Goal: Task Accomplishment & Management: Manage account settings

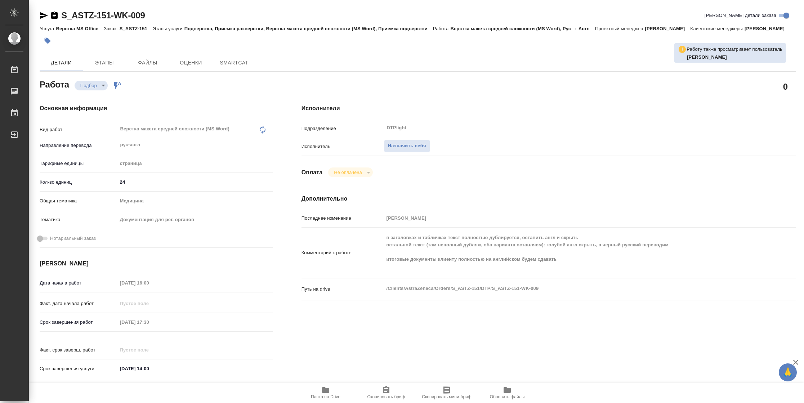
type textarea "x"
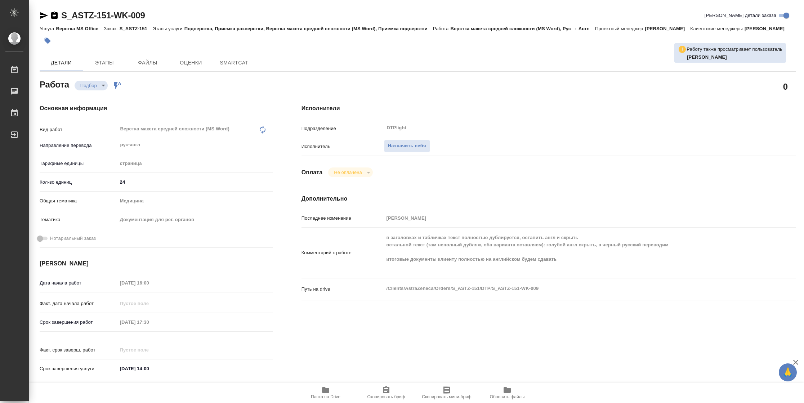
type textarea "x"
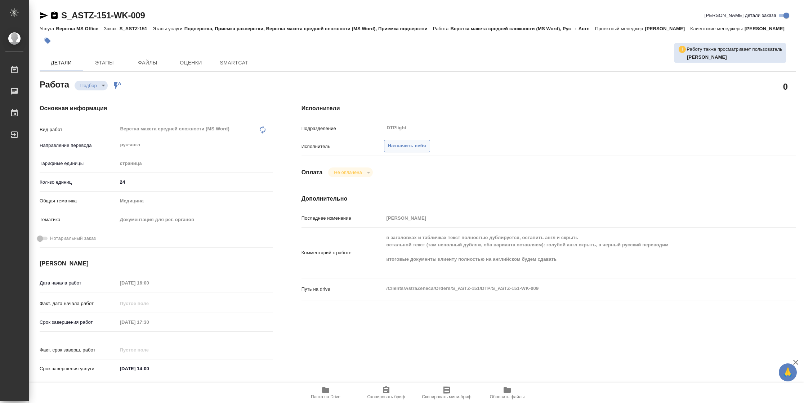
type textarea "x"
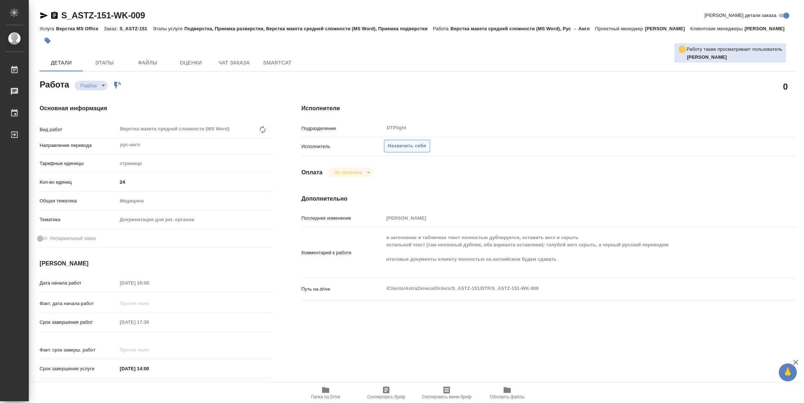
type textarea "x"
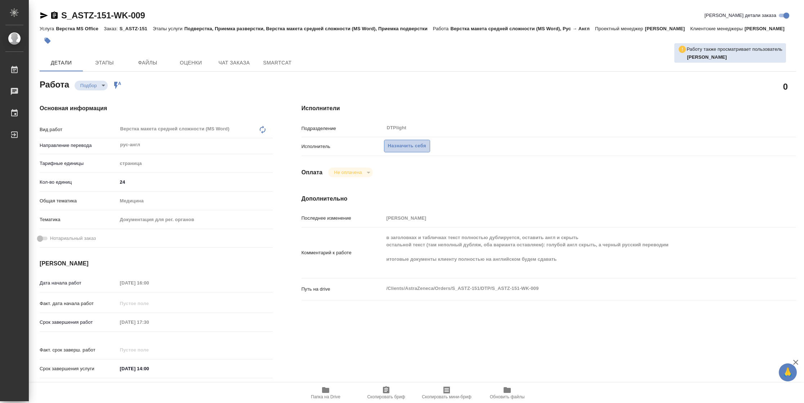
click at [416, 150] on span "Назначить себя" at bounding box center [407, 146] width 38 height 8
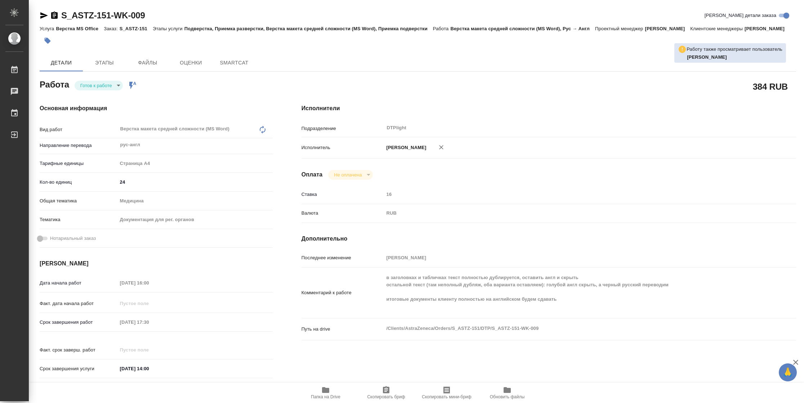
type textarea "x"
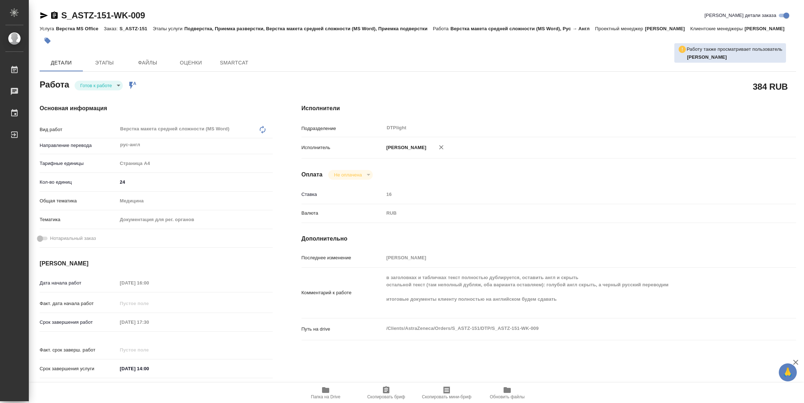
type textarea "x"
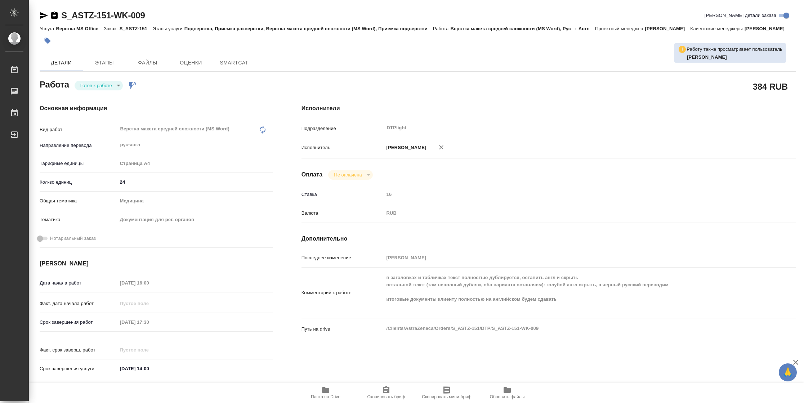
type textarea "x"
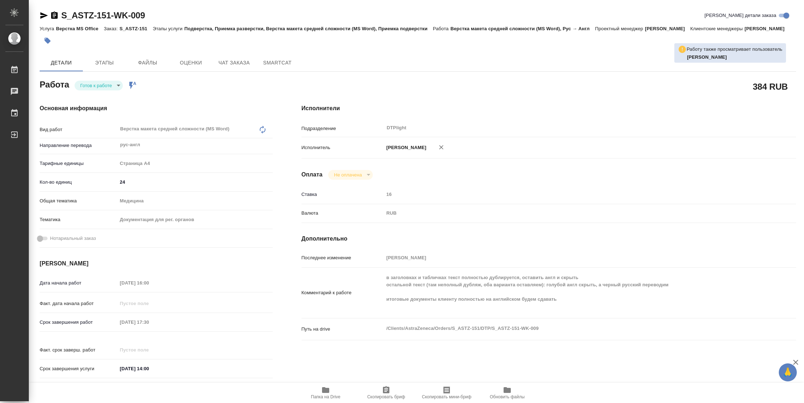
type textarea "x"
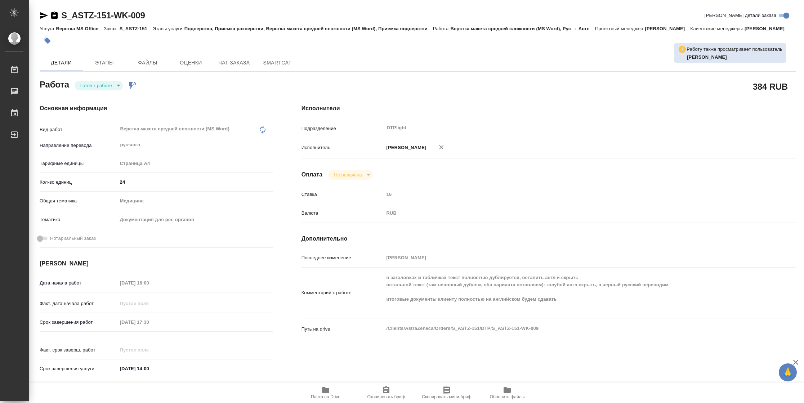
type textarea "x"
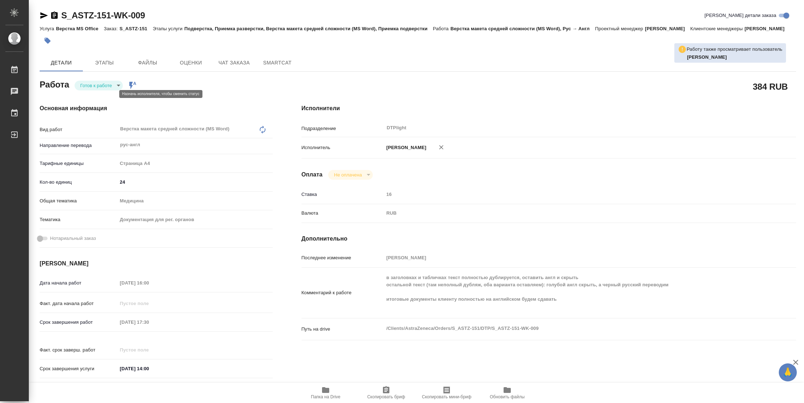
click at [98, 92] on body "🙏 .cls-1 fill:#fff; AWATERA Vasilyeva Natalia Работы Чаты График Выйти S_ASTZ-1…" at bounding box center [402, 201] width 804 height 403
click at [98, 92] on button "В работе" at bounding box center [92, 94] width 24 height 8
type textarea "x"
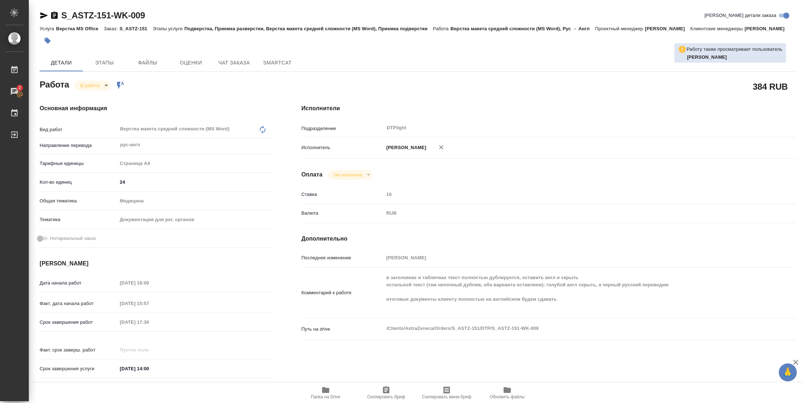
type textarea "x"
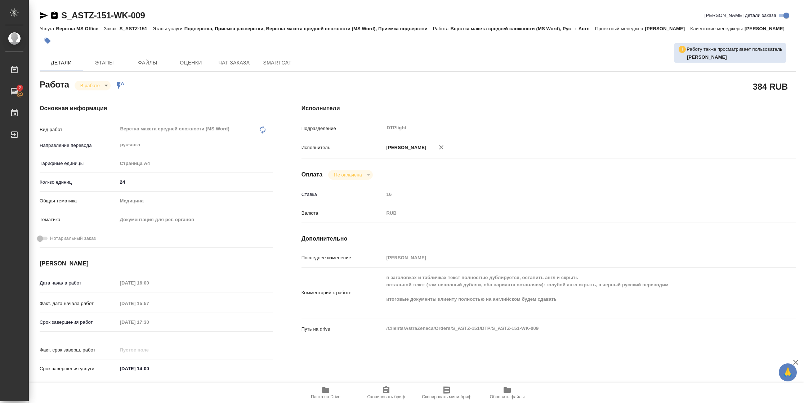
type textarea "x"
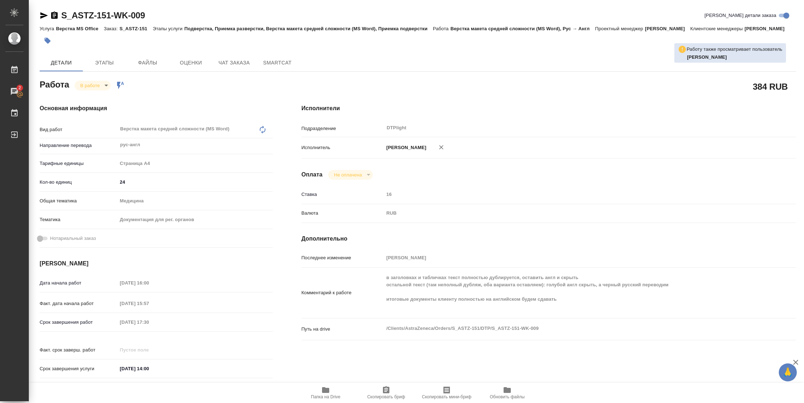
type textarea "x"
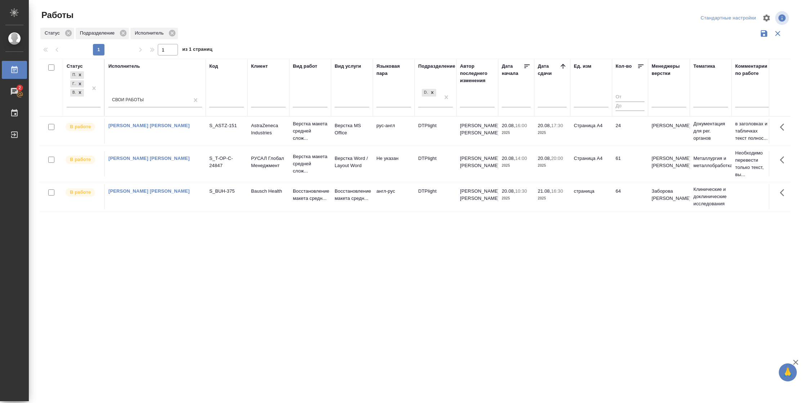
click at [567, 125] on td "20.08, 17:30 2025" at bounding box center [552, 131] width 36 height 25
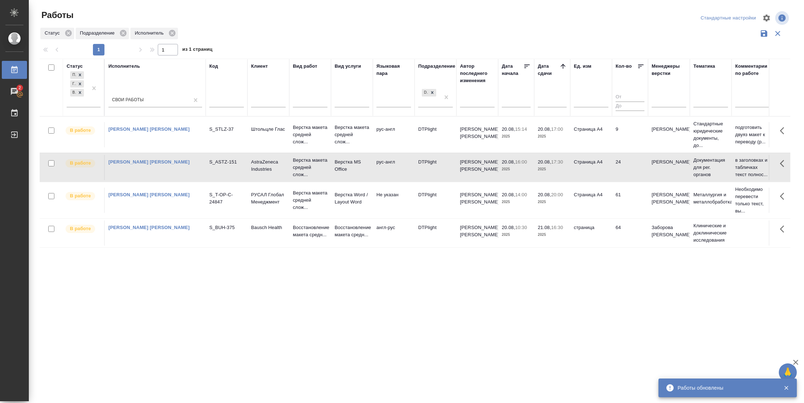
click at [613, 147] on td "61" at bounding box center [630, 134] width 36 height 25
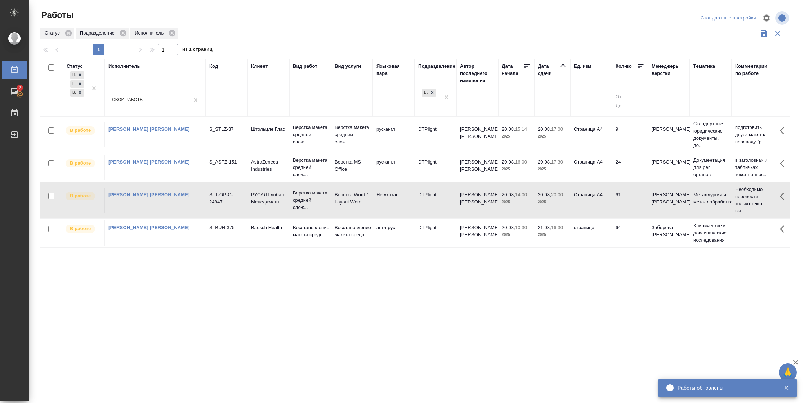
click at [613, 147] on td "61" at bounding box center [630, 134] width 36 height 25
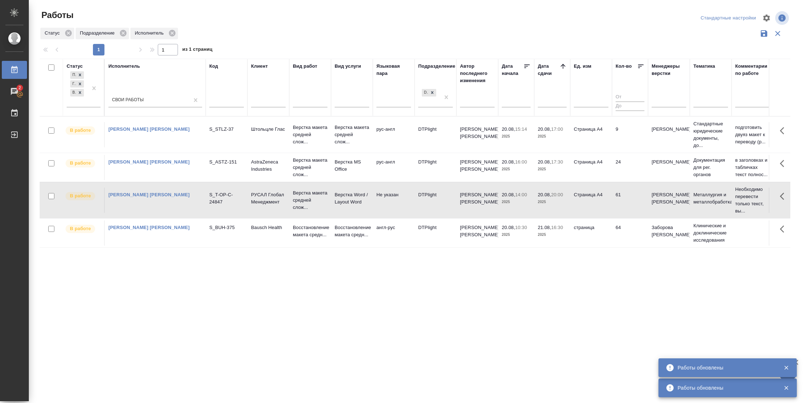
click at [609, 147] on td "страница" at bounding box center [591, 134] width 42 height 25
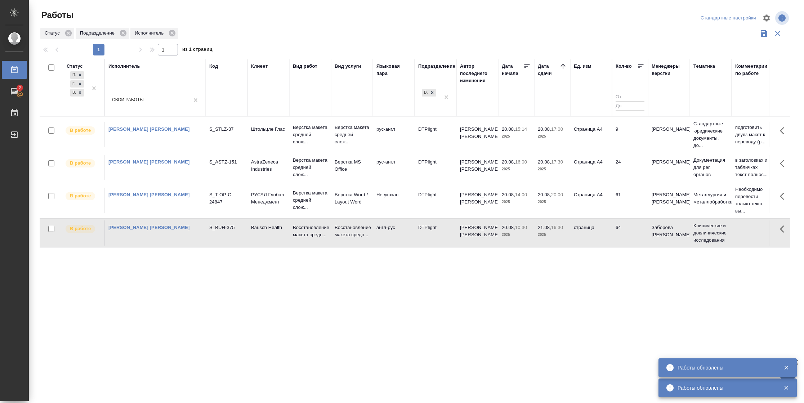
click at [609, 147] on td "страница" at bounding box center [591, 134] width 42 height 25
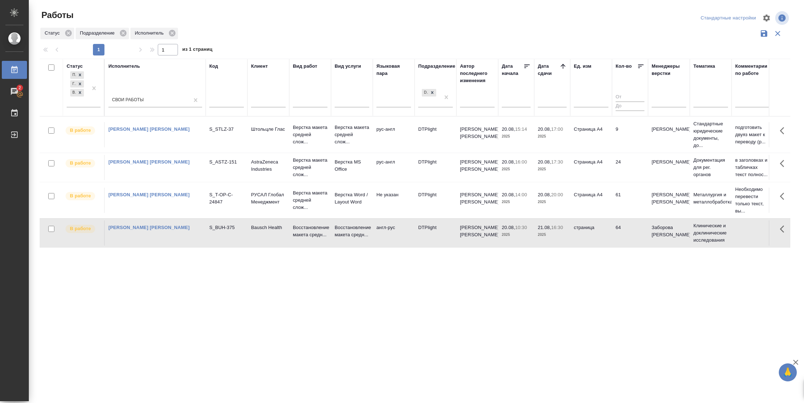
click at [639, 140] on td "9" at bounding box center [630, 134] width 36 height 25
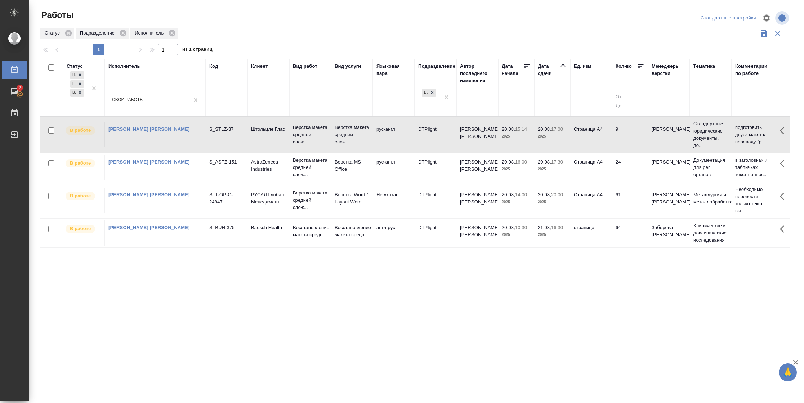
click at [639, 140] on td "9" at bounding box center [630, 134] width 36 height 25
click at [577, 142] on td "Страница А4" at bounding box center [591, 134] width 42 height 25
click at [623, 147] on td "24" at bounding box center [630, 134] width 36 height 25
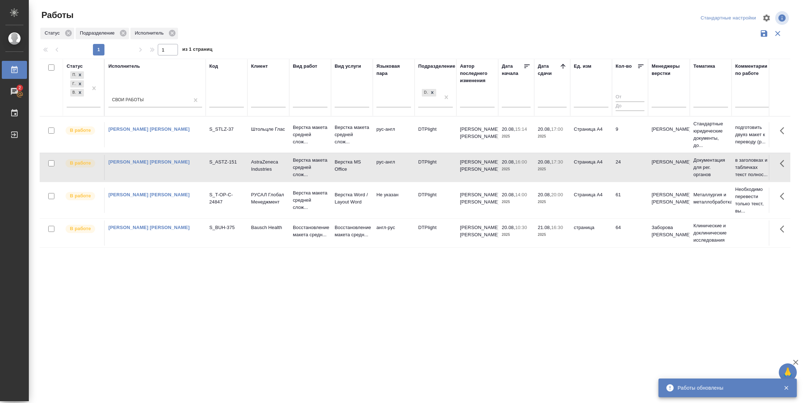
click at [623, 147] on td "24" at bounding box center [630, 134] width 36 height 25
click at [622, 132] on td "9" at bounding box center [630, 134] width 36 height 25
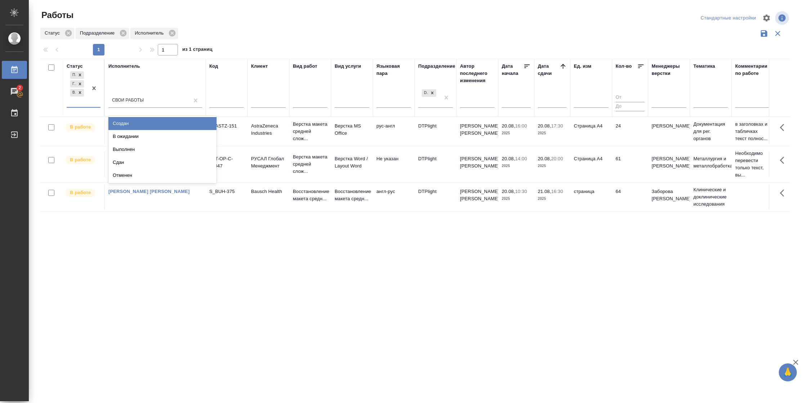
click at [94, 99] on div at bounding box center [94, 88] width 13 height 37
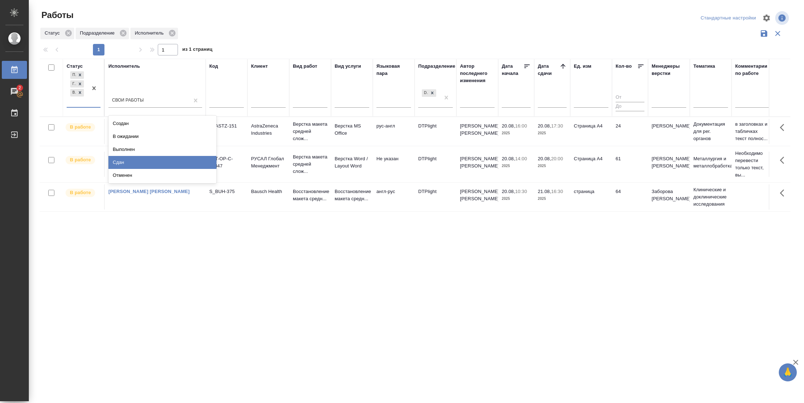
drag, startPoint x: 128, startPoint y: 157, endPoint x: 609, endPoint y: 110, distance: 483.1
click at [133, 158] on div "Сдан" at bounding box center [162, 162] width 108 height 13
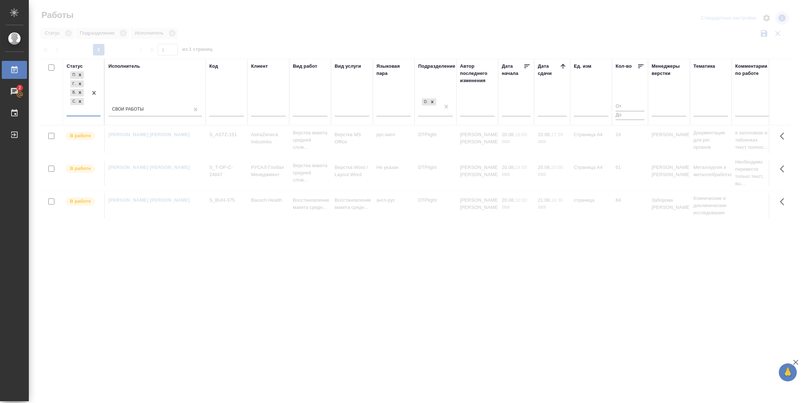
click at [563, 66] on icon at bounding box center [563, 66] width 7 height 7
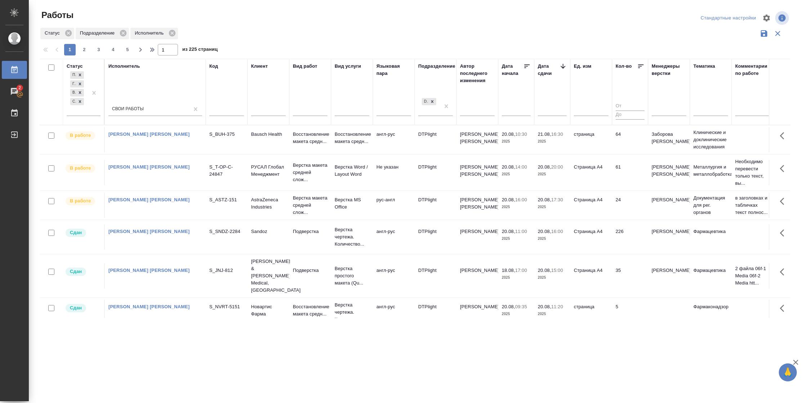
click at [626, 152] on td "226" at bounding box center [630, 139] width 36 height 25
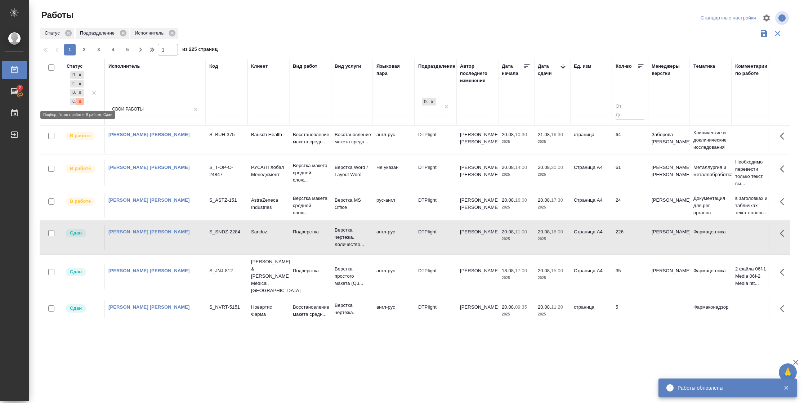
click at [80, 101] on icon at bounding box center [80, 101] width 3 height 3
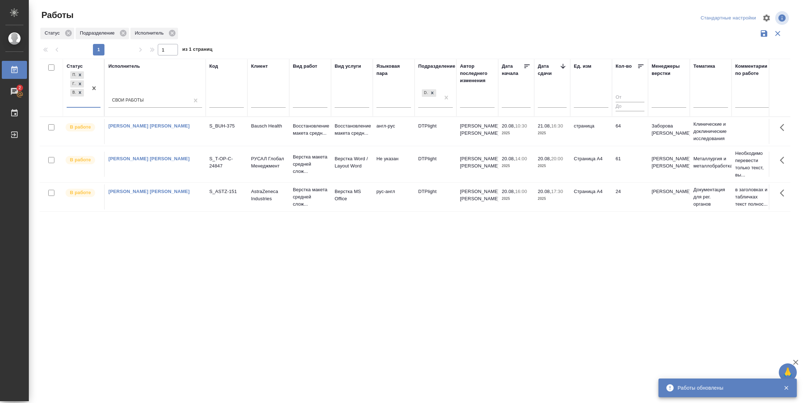
click at [622, 130] on td "64" at bounding box center [630, 131] width 36 height 25
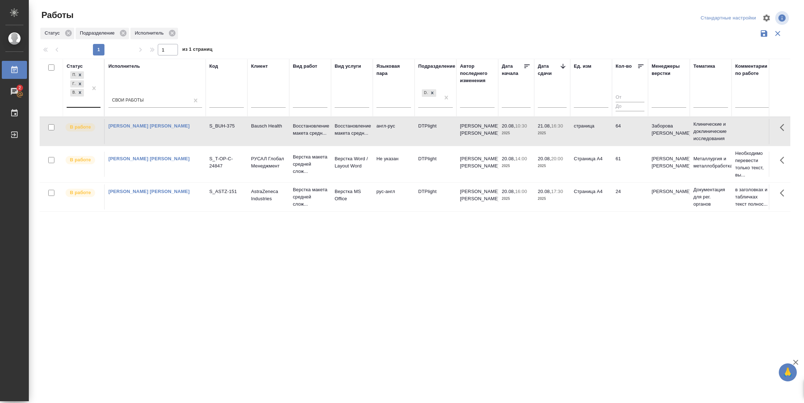
click at [622, 144] on td "24" at bounding box center [630, 131] width 36 height 25
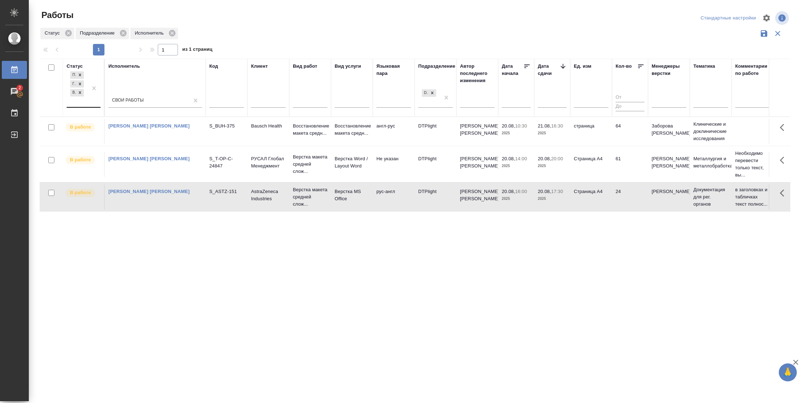
click at [633, 144] on td "61" at bounding box center [630, 131] width 36 height 25
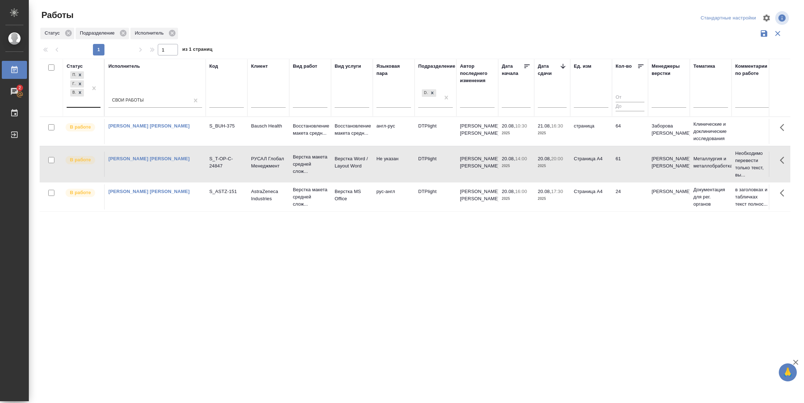
click at [633, 144] on td "61" at bounding box center [630, 131] width 36 height 25
click at [560, 66] on icon at bounding box center [563, 66] width 7 height 7
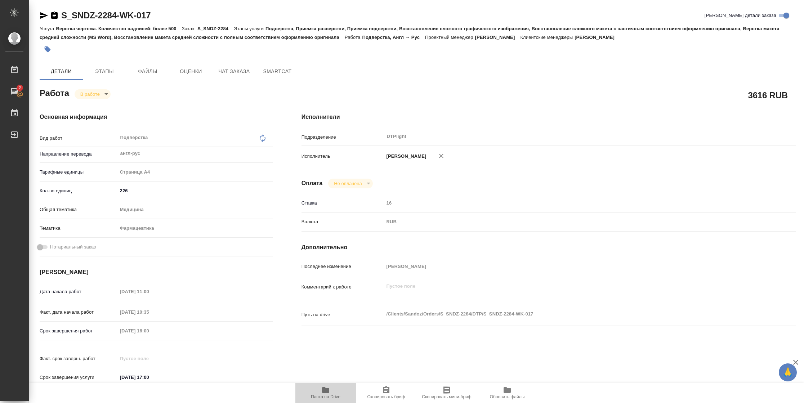
click at [323, 268] on icon "button" at bounding box center [325, 390] width 7 height 6
click at [94, 93] on body "🙏 .cls-1 fill:#fff; AWATERA Vasilyeva Natalia Работы 2 Чаты График Выйти S_SNDZ…" at bounding box center [402, 201] width 804 height 403
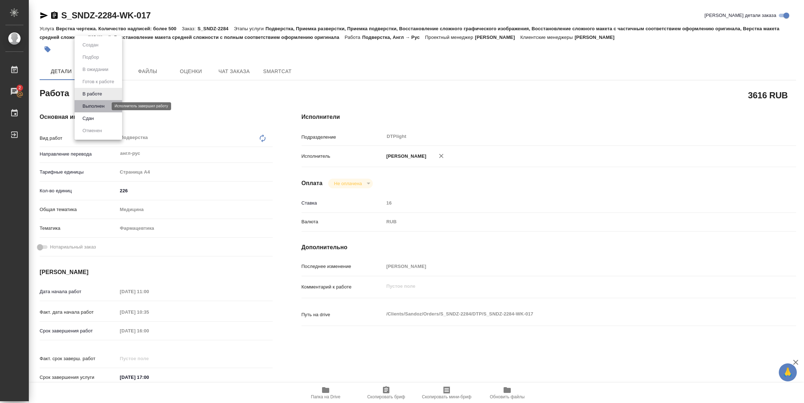
click at [94, 107] on button "Выполнен" at bounding box center [93, 106] width 26 height 8
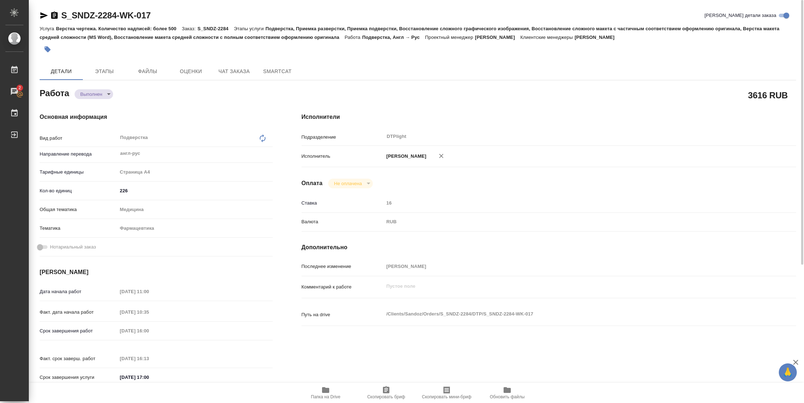
type textarea "x"
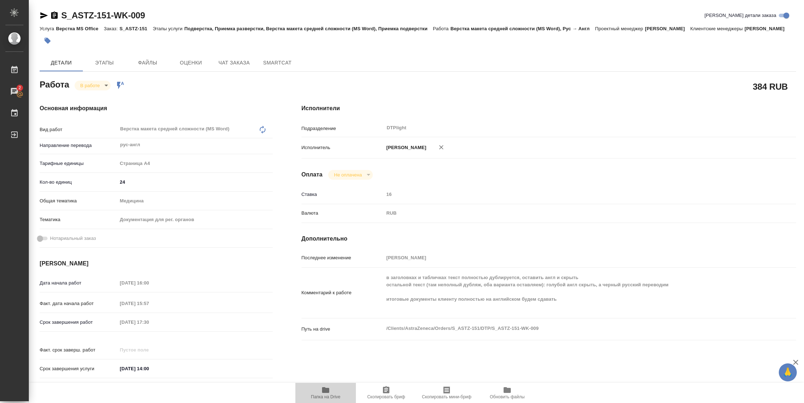
click at [319, 396] on span "Папка на Drive" at bounding box center [326, 397] width 30 height 5
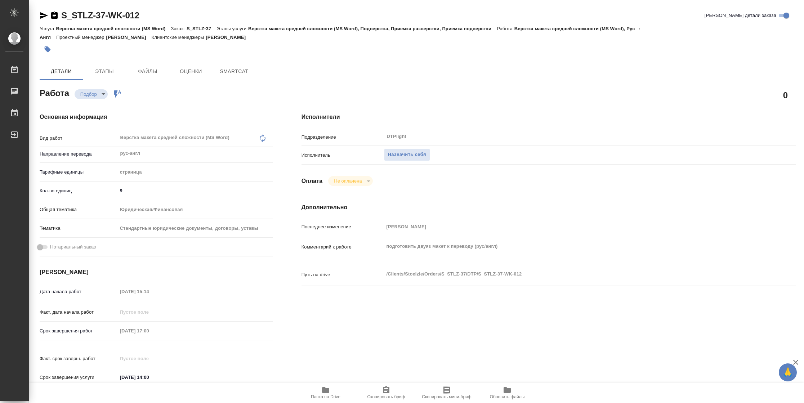
type textarea "x"
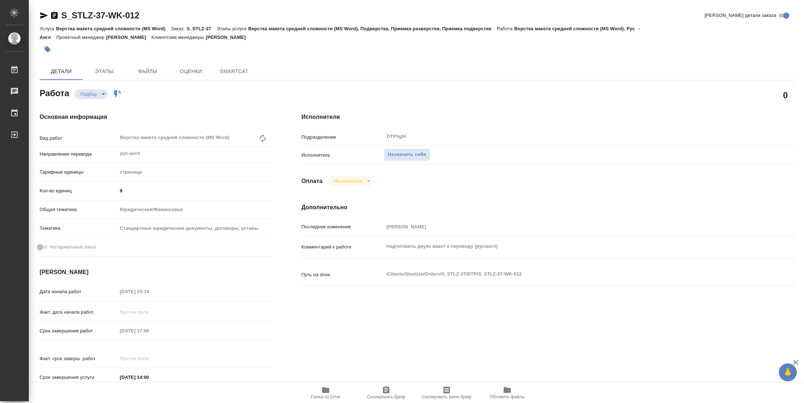
type textarea "x"
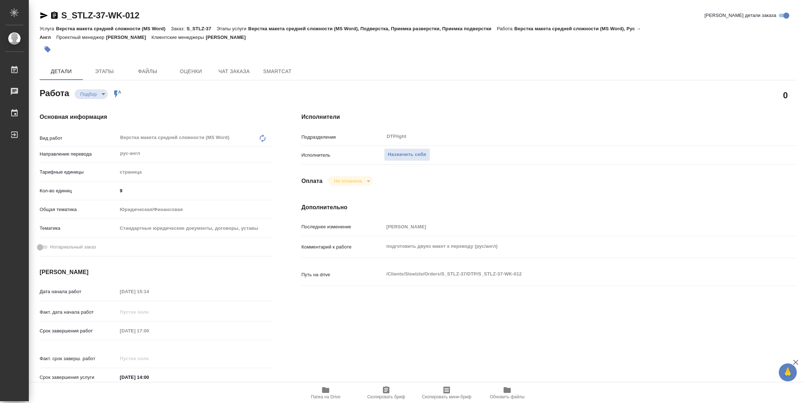
type textarea "x"
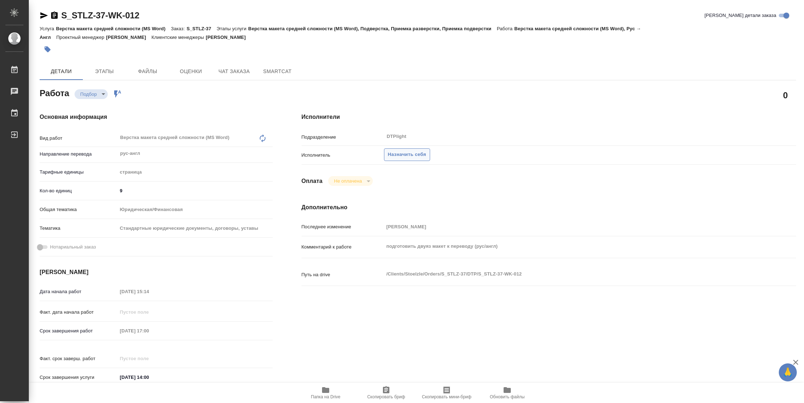
click at [412, 155] on span "Назначить себя" at bounding box center [407, 155] width 38 height 8
type textarea "x"
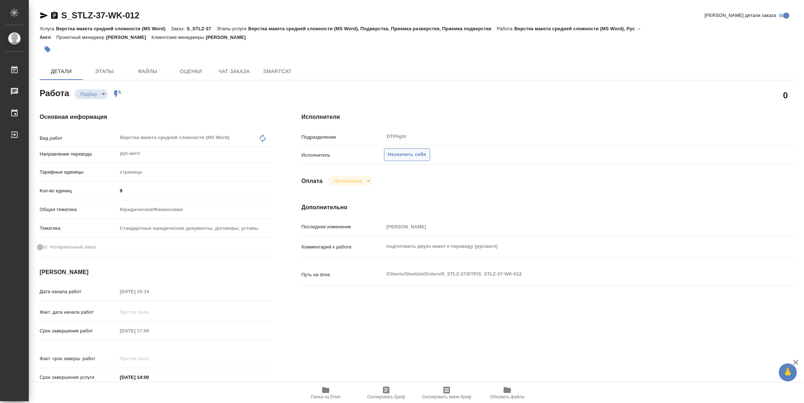
type textarea "x"
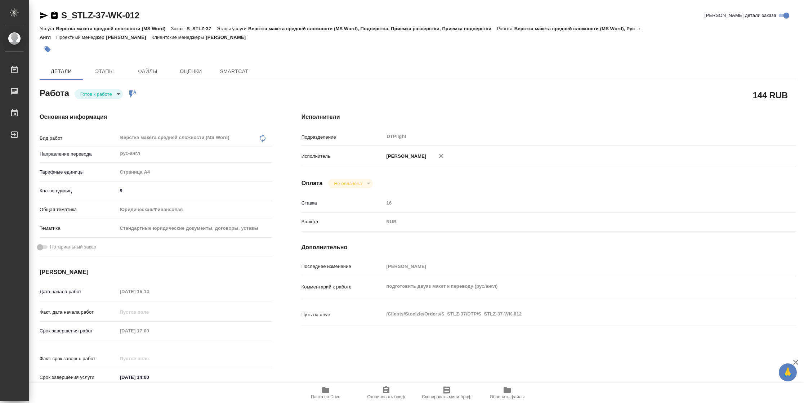
type textarea "x"
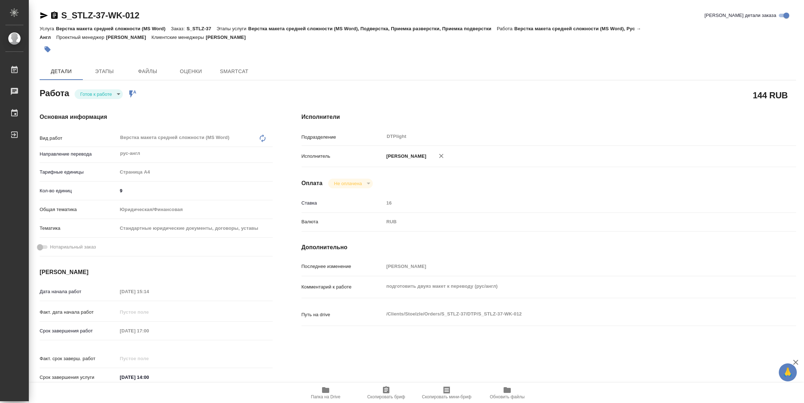
type textarea "x"
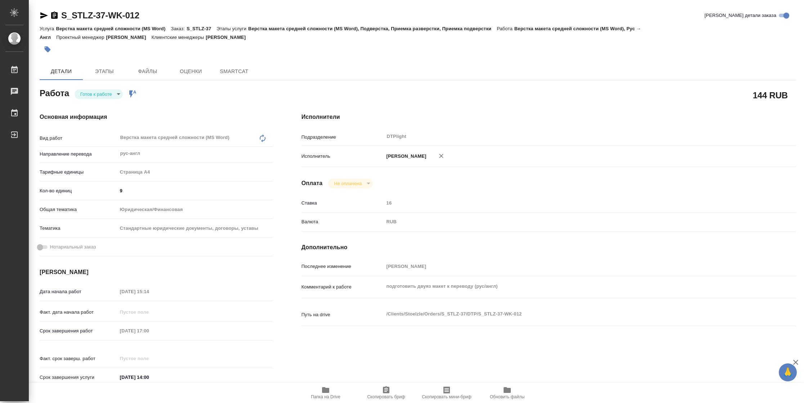
type textarea "x"
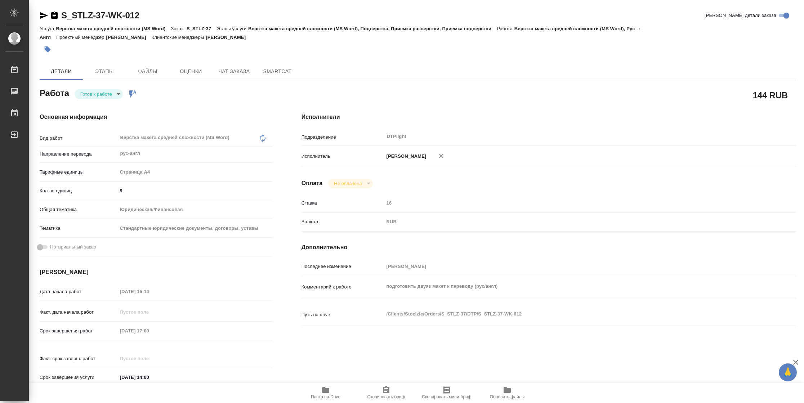
type textarea "x"
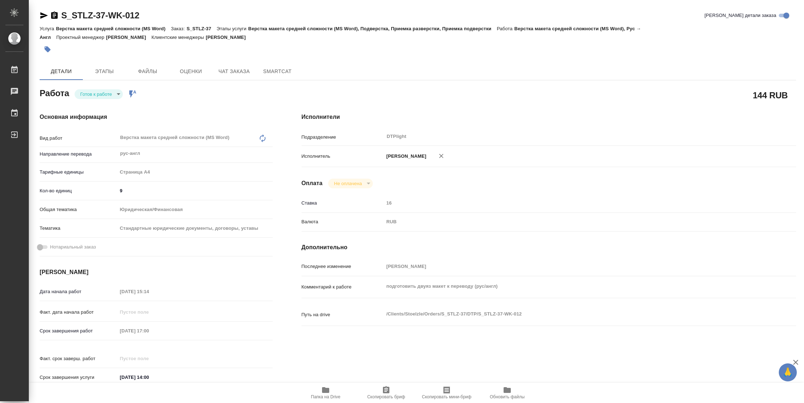
type textarea "x"
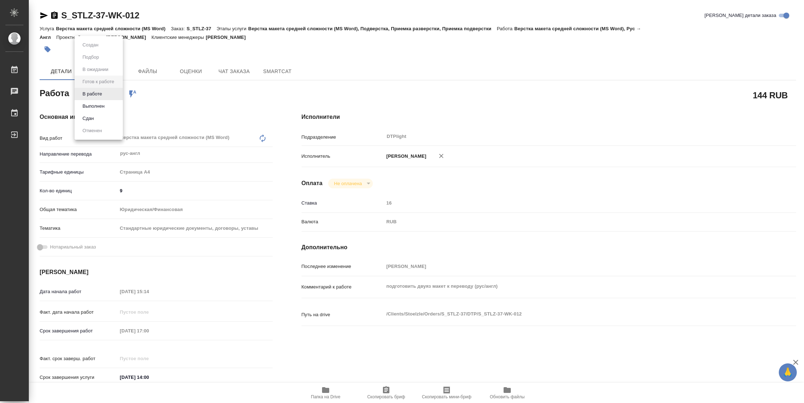
click at [85, 90] on body "🙏 .cls-1 fill:#fff; AWATERA Vasilyeva Natalia Работы Чаты График Выйти S_STLZ-3…" at bounding box center [402, 201] width 804 height 403
click at [96, 93] on button "В работе" at bounding box center [92, 94] width 24 height 8
type textarea "x"
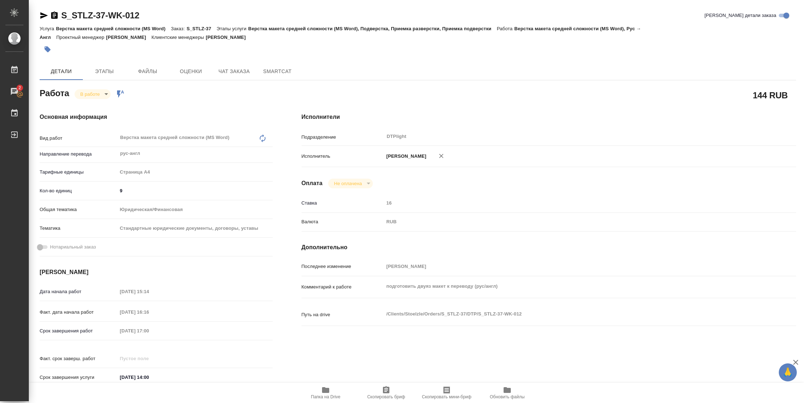
type textarea "x"
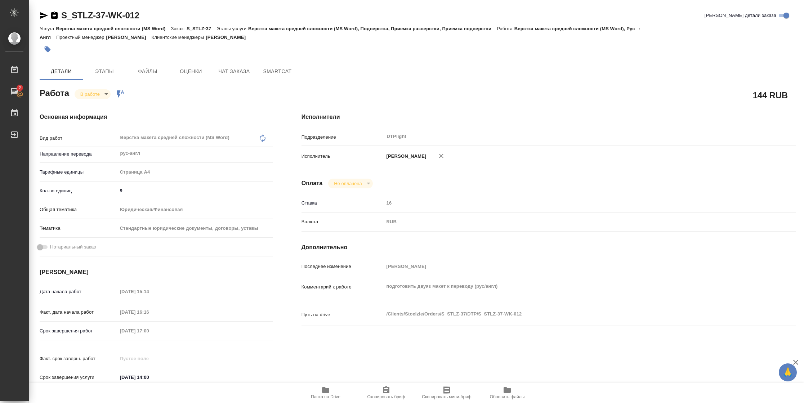
type textarea "x"
click at [328, 391] on icon "button" at bounding box center [325, 390] width 7 height 6
type textarea "x"
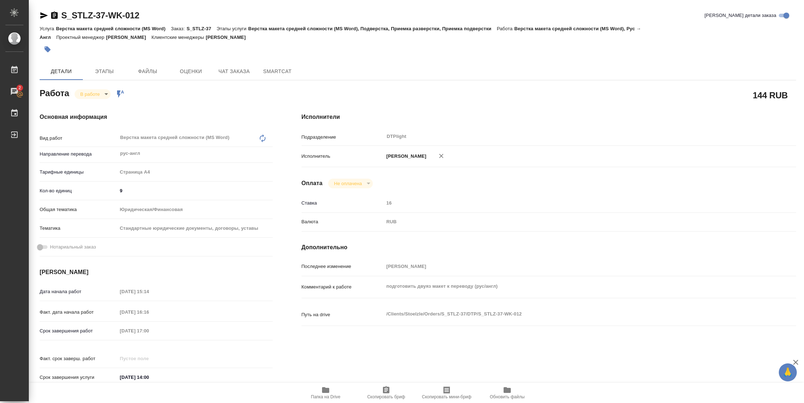
type textarea "x"
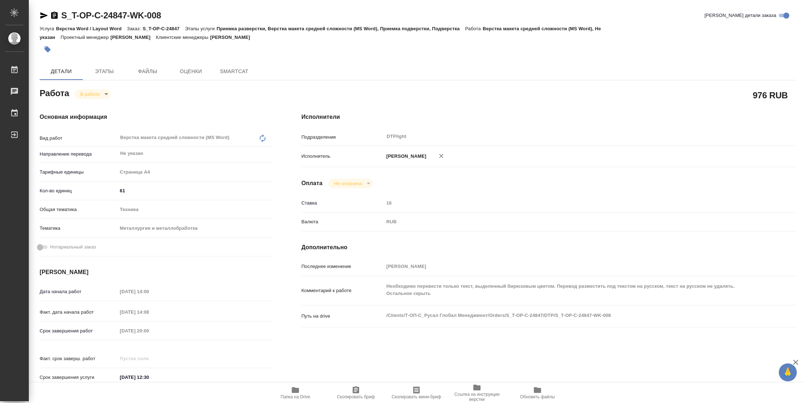
type textarea "x"
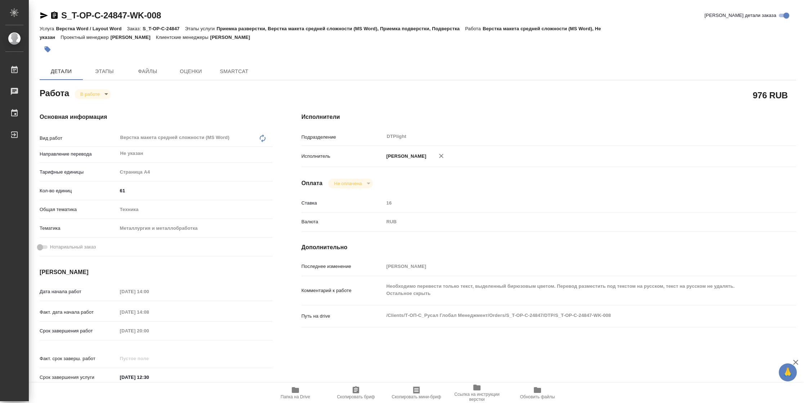
type textarea "x"
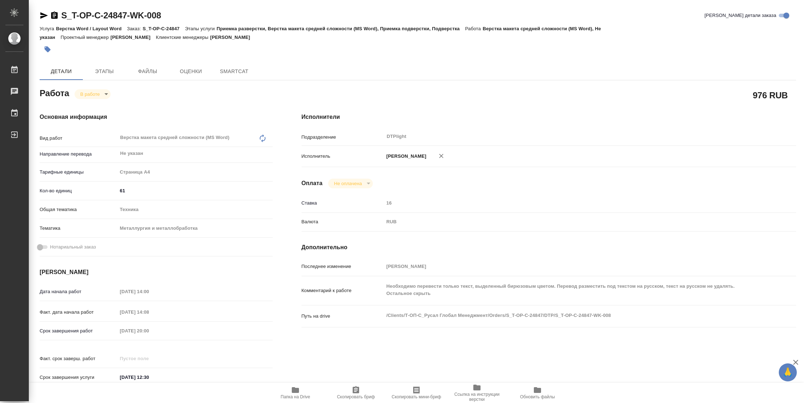
type textarea "x"
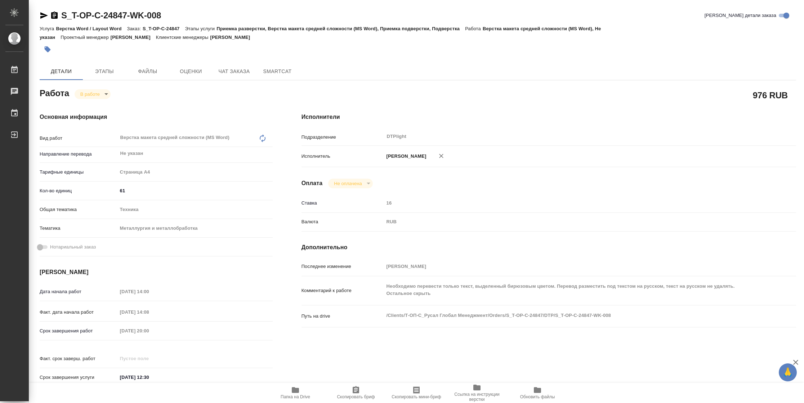
click at [299, 397] on span "Папка на Drive" at bounding box center [296, 397] width 30 height 5
type textarea "x"
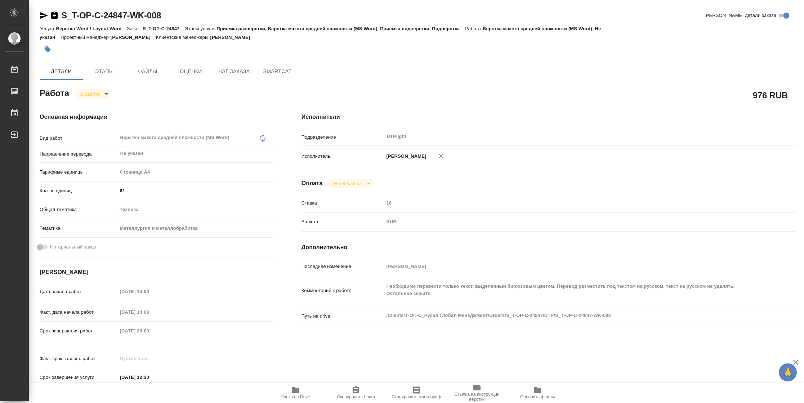
type textarea "x"
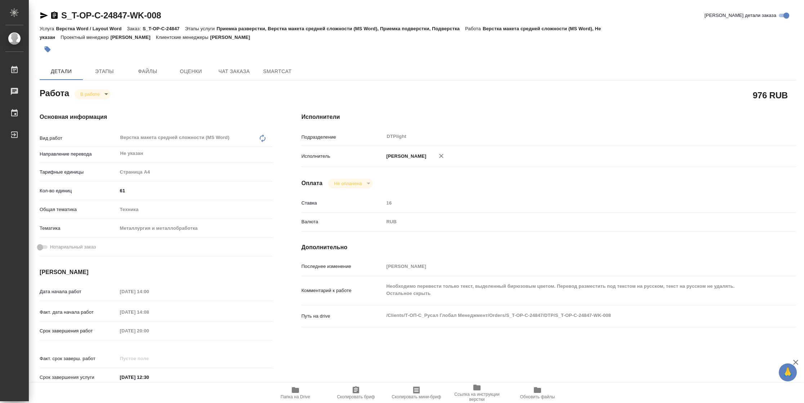
type textarea "x"
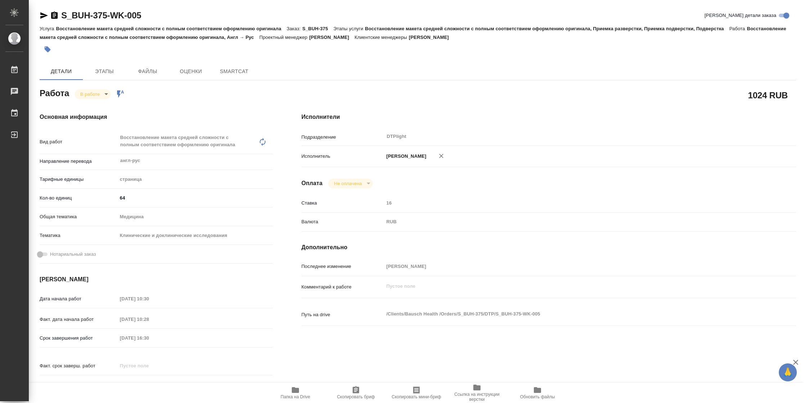
type textarea "x"
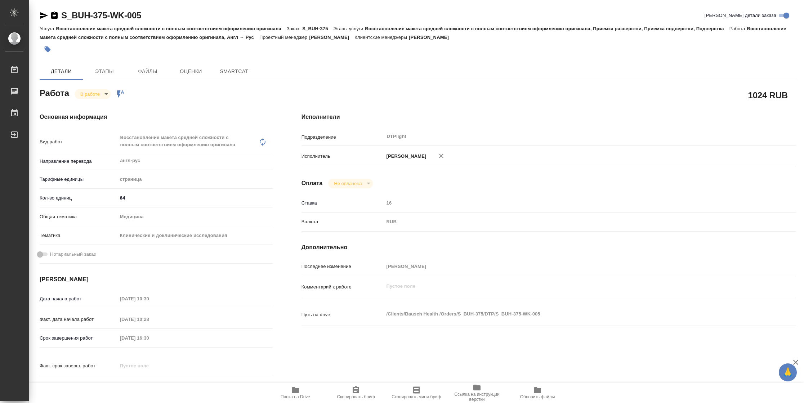
type textarea "x"
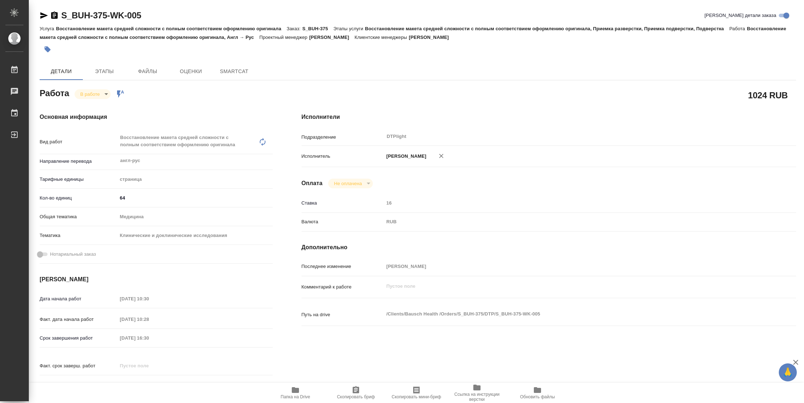
type textarea "x"
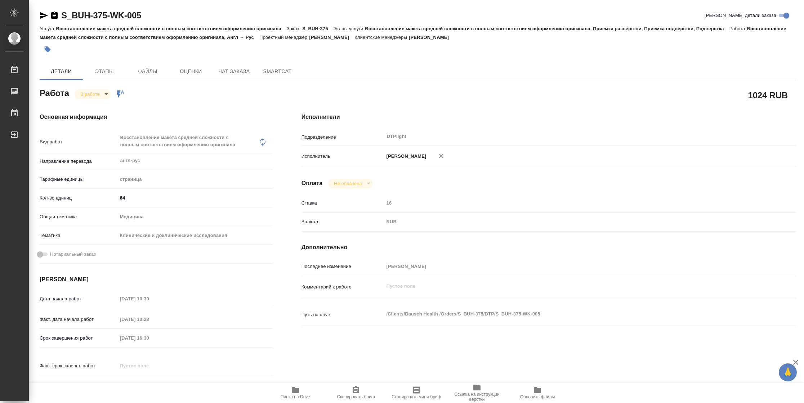
click at [299, 398] on span "Папка на Drive" at bounding box center [296, 397] width 30 height 5
type textarea "x"
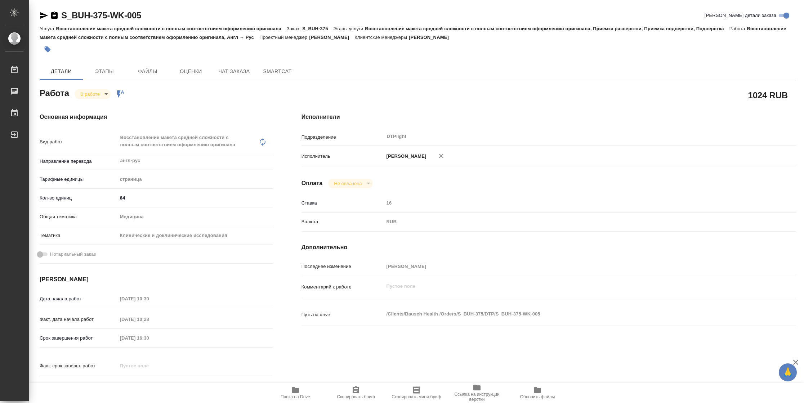
type textarea "x"
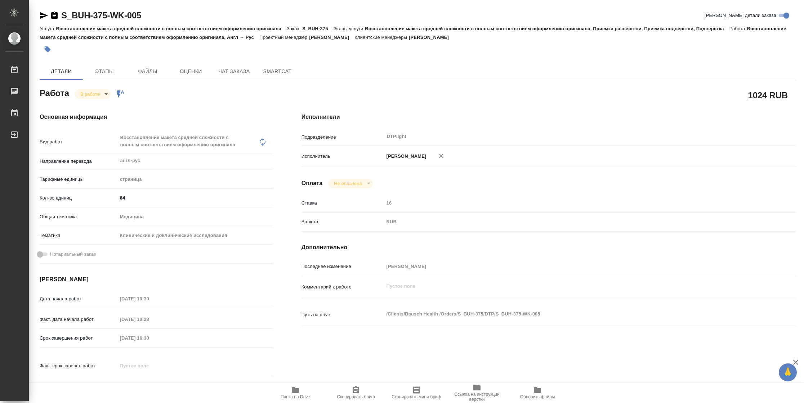
type textarea "x"
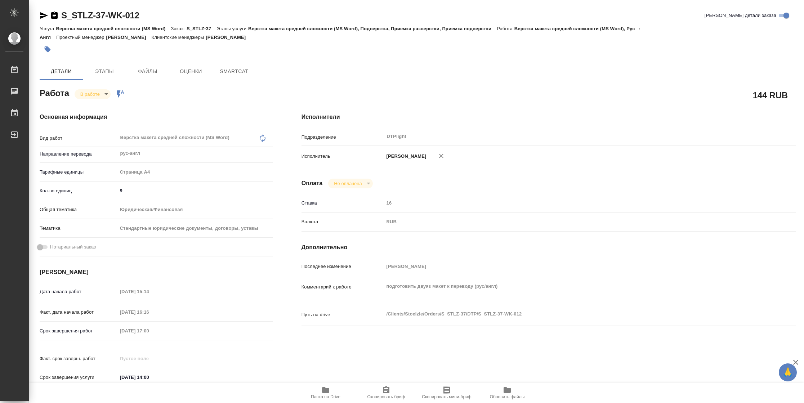
type textarea "x"
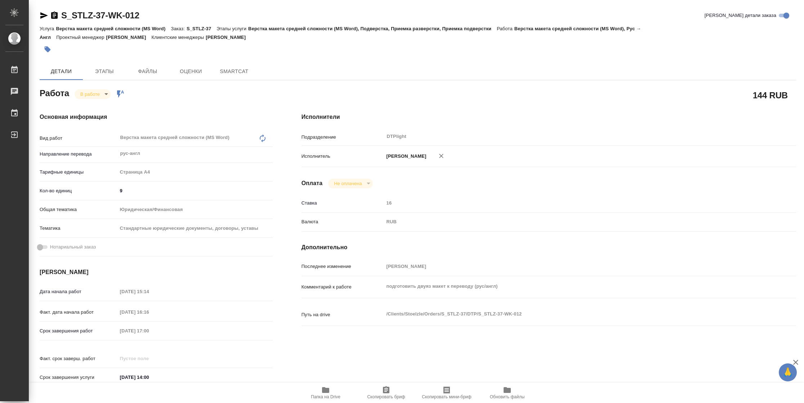
type textarea "x"
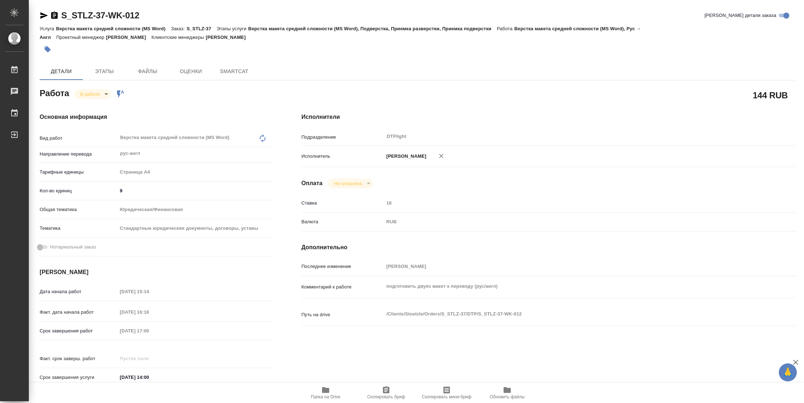
type textarea "x"
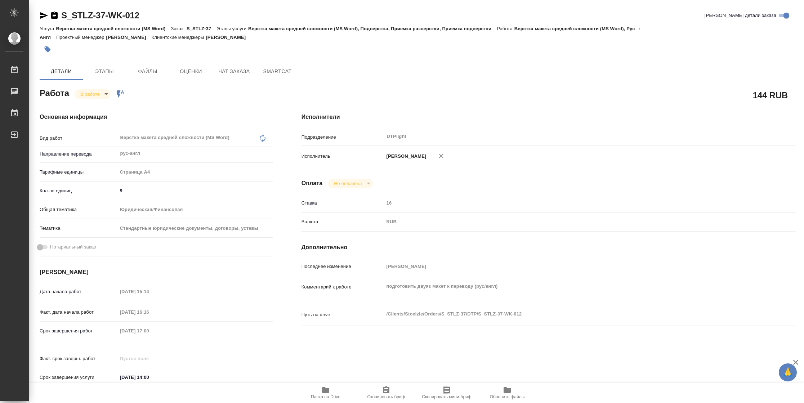
type textarea "x"
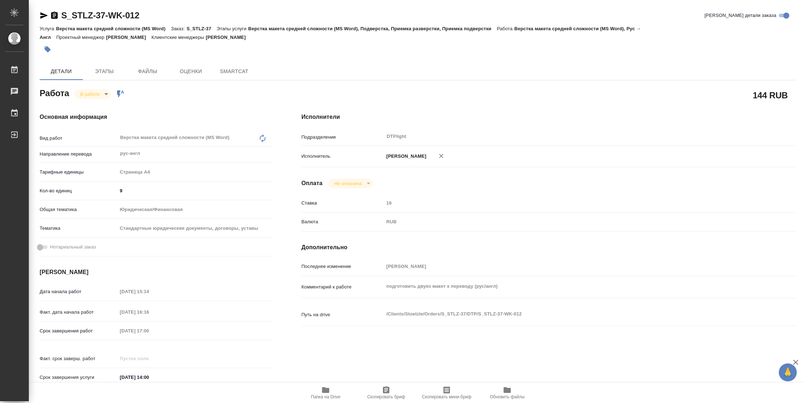
type textarea "x"
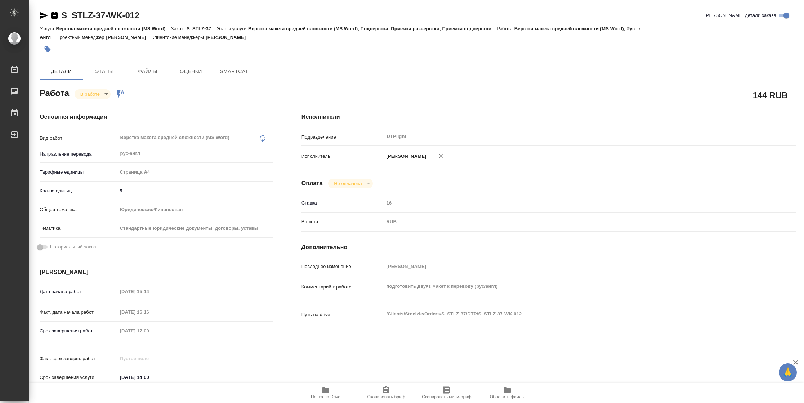
type textarea "x"
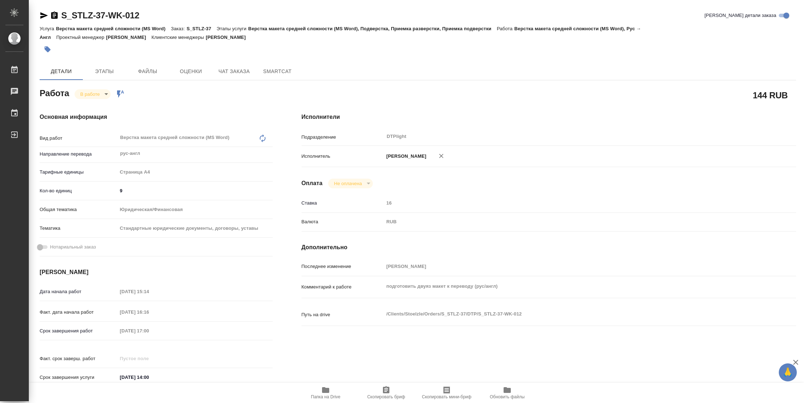
type textarea "x"
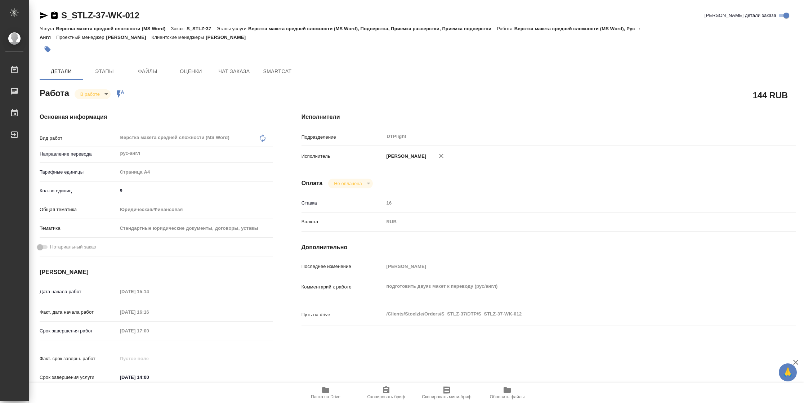
scroll to position [211, 0]
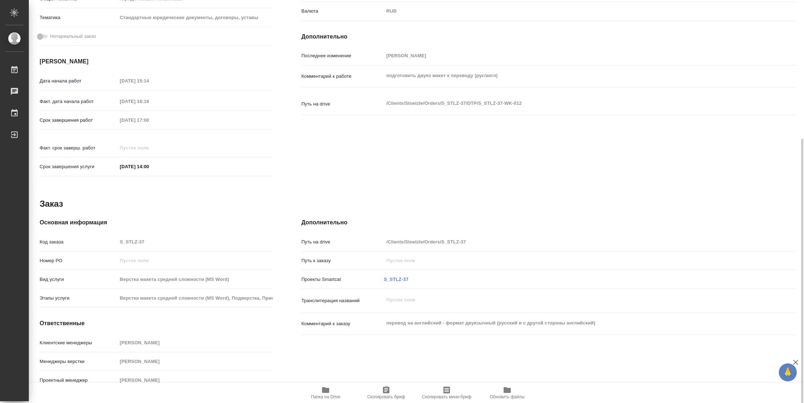
type textarea "x"
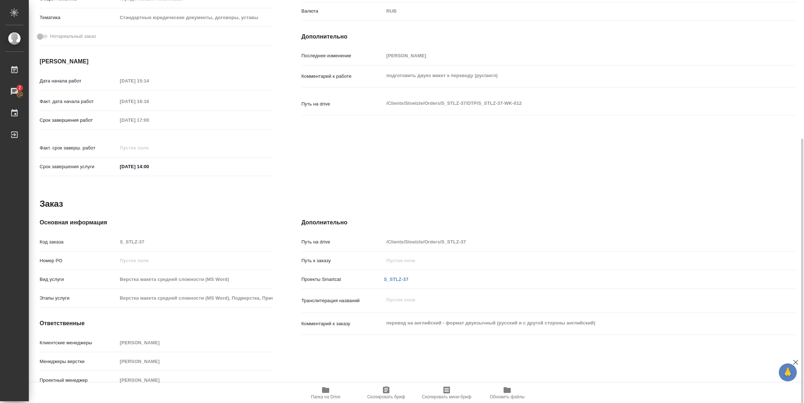
scroll to position [0, 0]
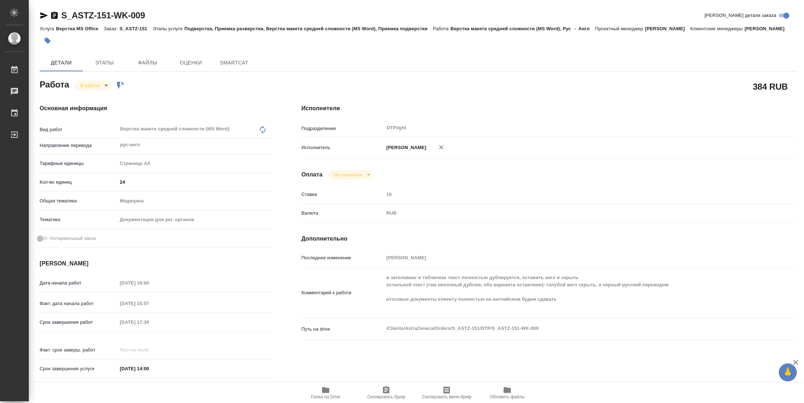
type textarea "x"
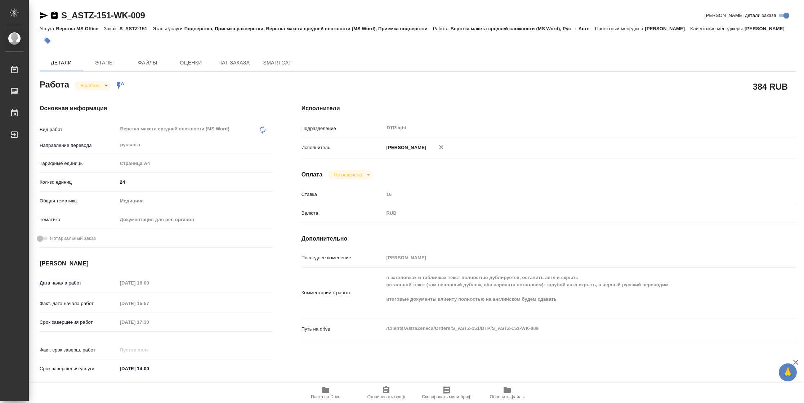
type textarea "x"
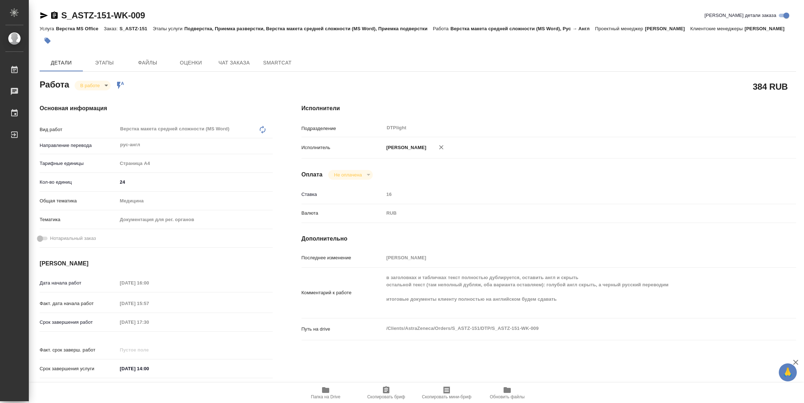
type textarea "x"
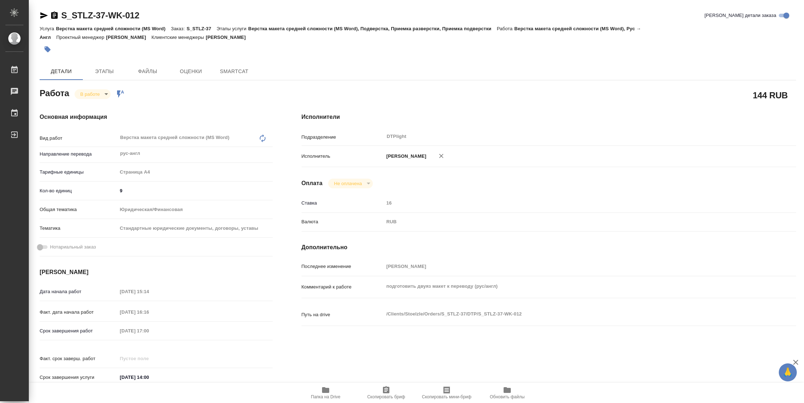
type textarea "x"
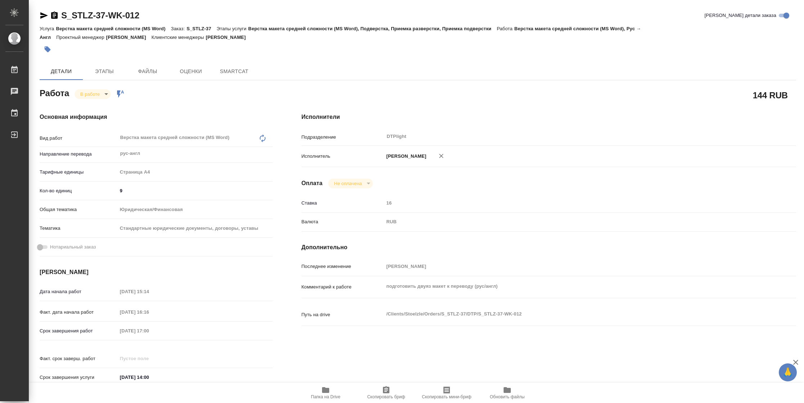
type textarea "x"
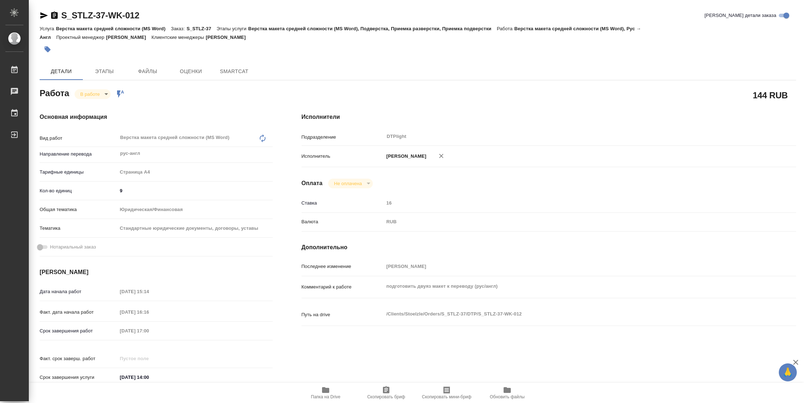
type textarea "x"
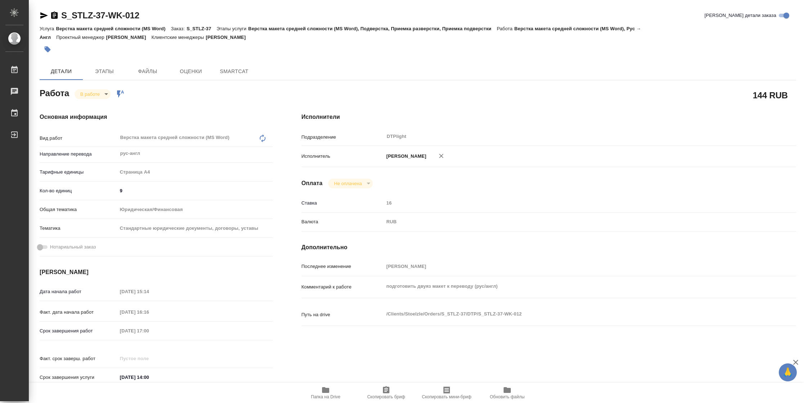
type textarea "x"
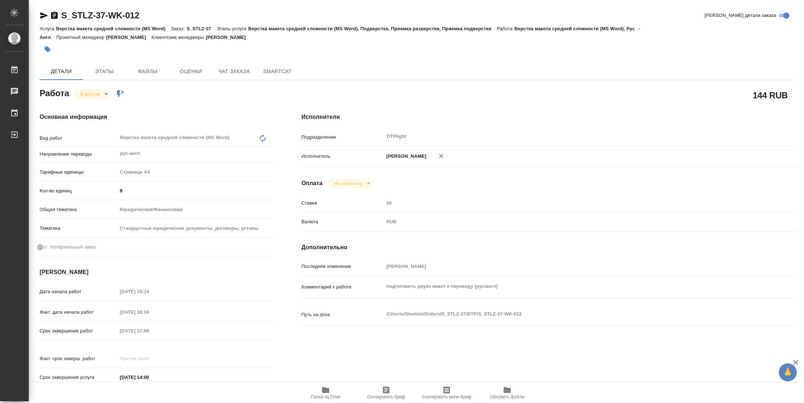
click at [331, 396] on span "Папка на Drive" at bounding box center [326, 397] width 30 height 5
type textarea "x"
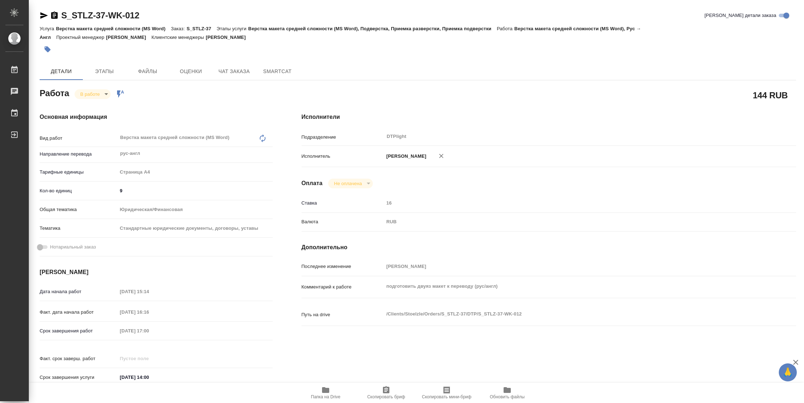
type textarea "x"
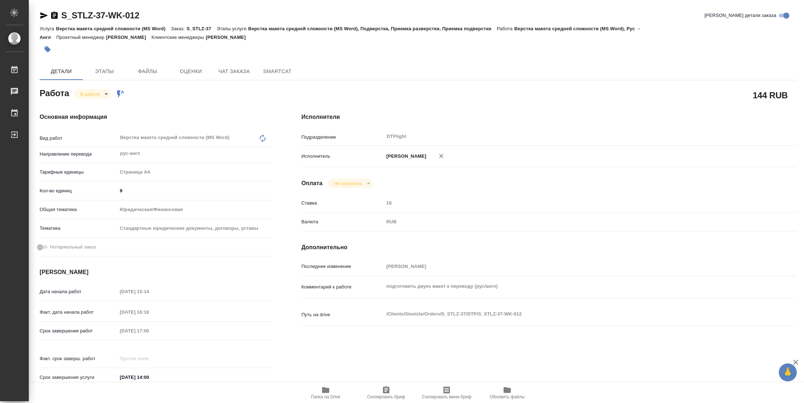
type textarea "x"
click at [86, 93] on body "🙏 .cls-1 fill:#fff; AWATERA Vasilyeva Natalia Работы 2 Чаты График Выйти S_STLZ…" at bounding box center [402, 201] width 804 height 403
click at [90, 107] on button "Выполнен" at bounding box center [93, 106] width 26 height 8
type textarea "x"
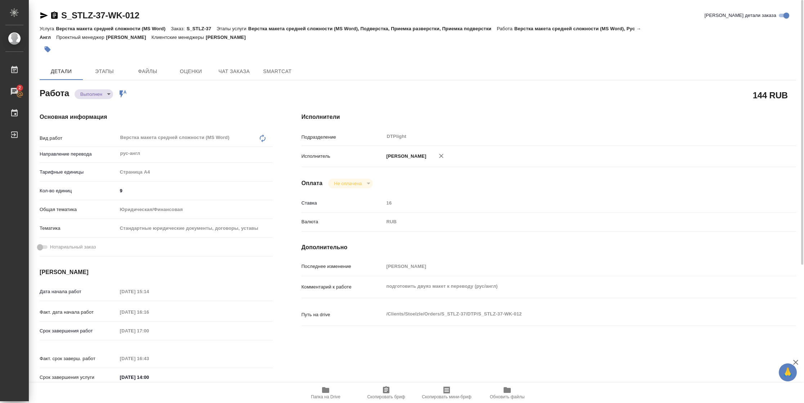
type textarea "x"
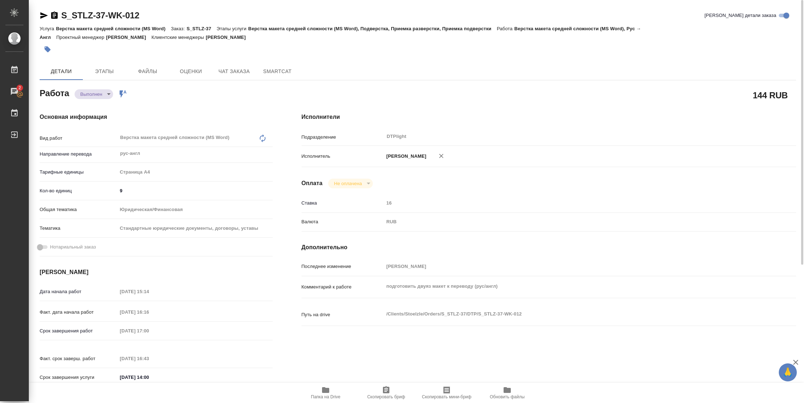
type textarea "x"
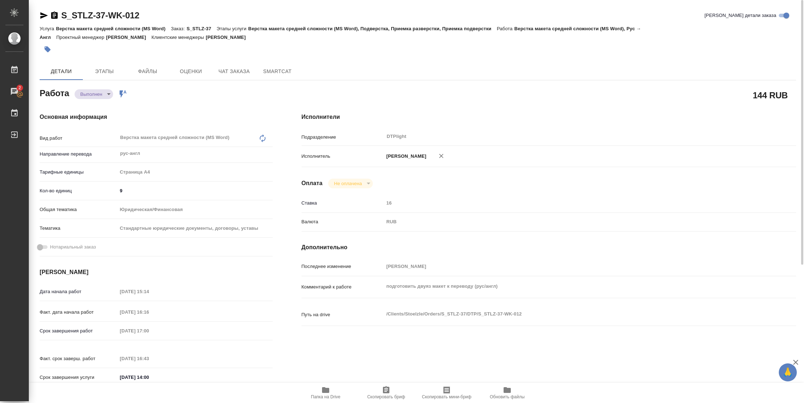
type textarea "x"
drag, startPoint x: 46, startPoint y: 18, endPoint x: 52, endPoint y: 17, distance: 6.6
click at [45, 18] on icon "button" at bounding box center [44, 15] width 9 height 9
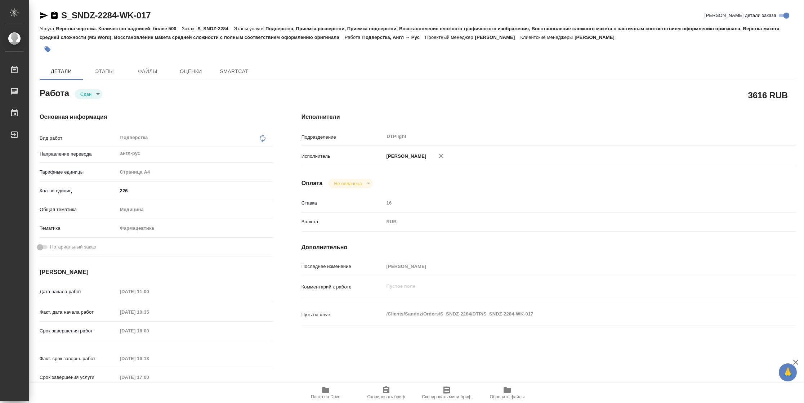
type textarea "x"
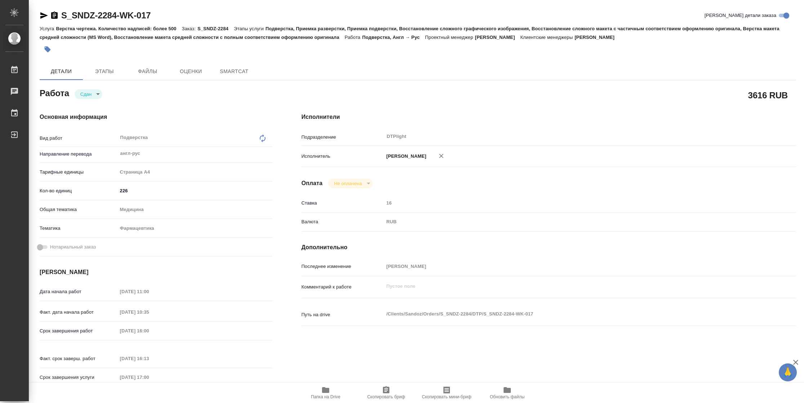
type textarea "x"
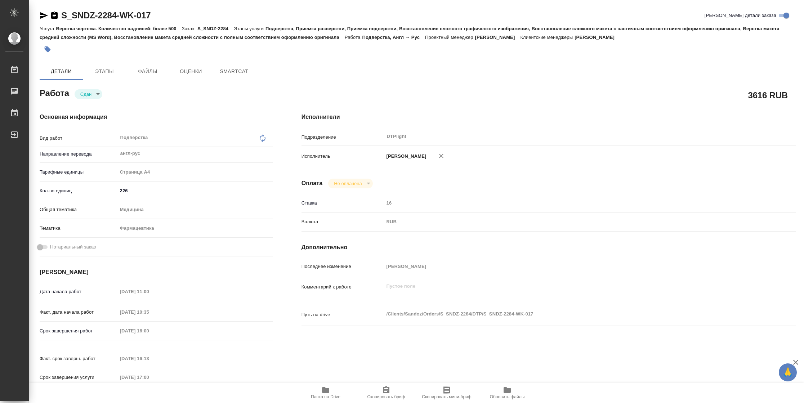
type textarea "x"
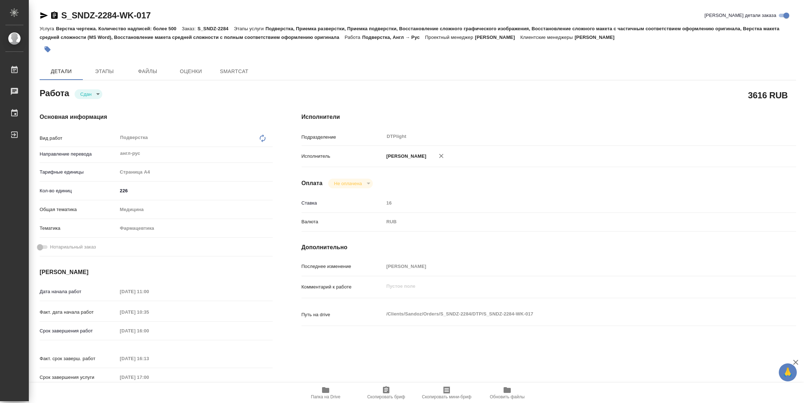
drag, startPoint x: 40, startPoint y: 14, endPoint x: 46, endPoint y: 14, distance: 5.8
click at [40, 14] on icon "button" at bounding box center [44, 15] width 8 height 6
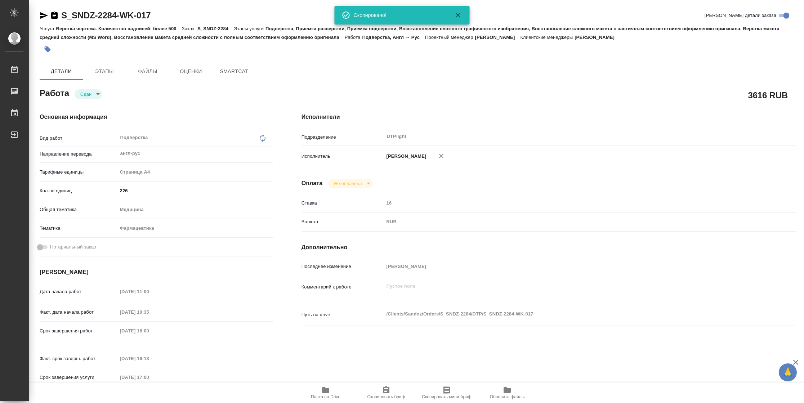
type textarea "x"
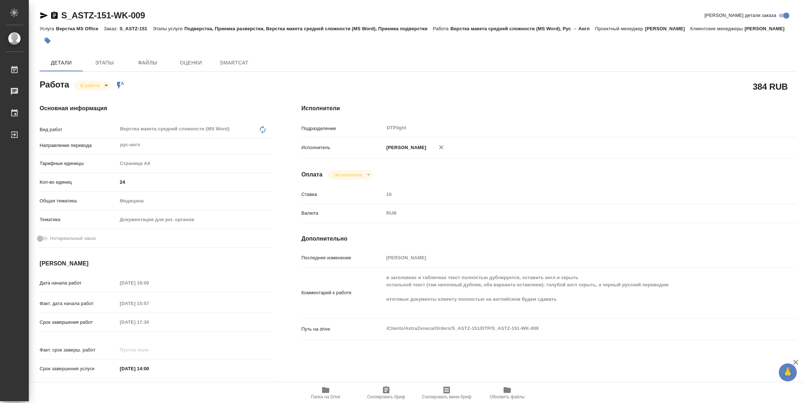
type textarea "x"
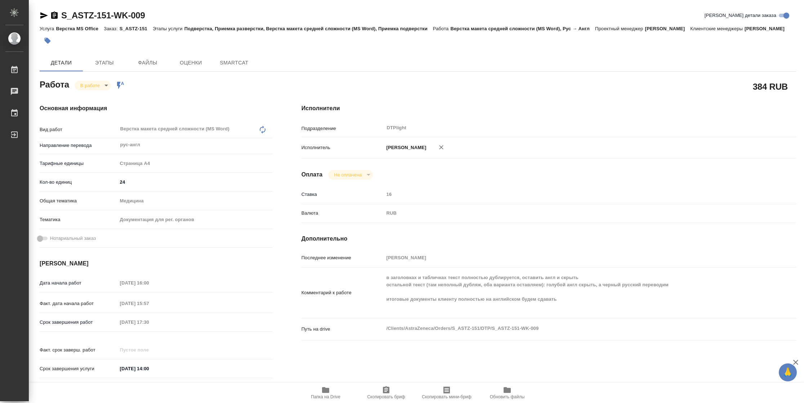
type textarea "x"
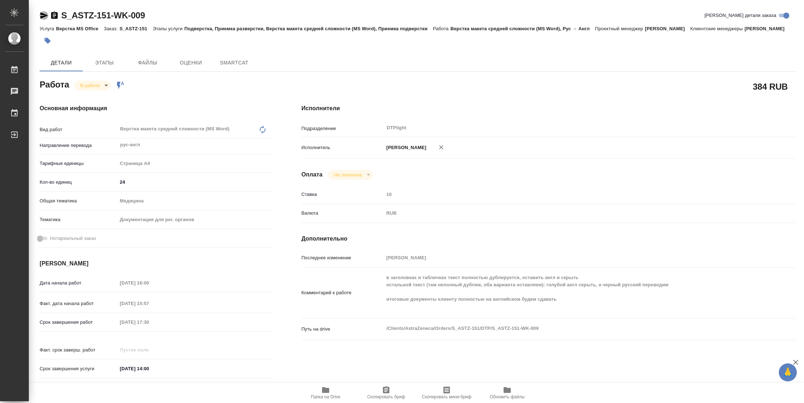
click at [44, 14] on icon "button" at bounding box center [44, 15] width 8 height 6
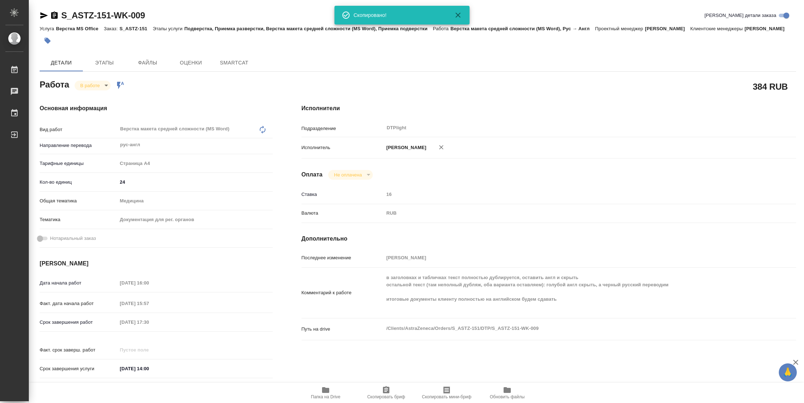
type textarea "x"
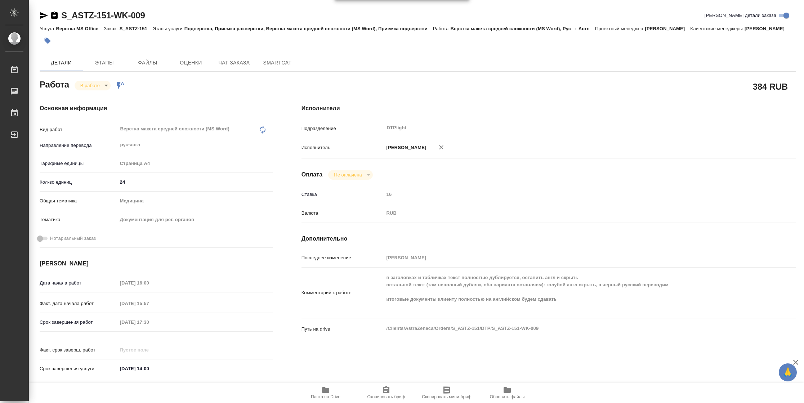
type textarea "x"
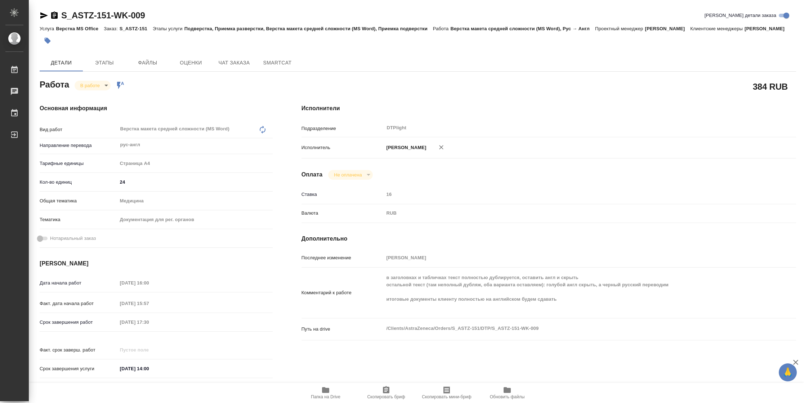
type textarea "x"
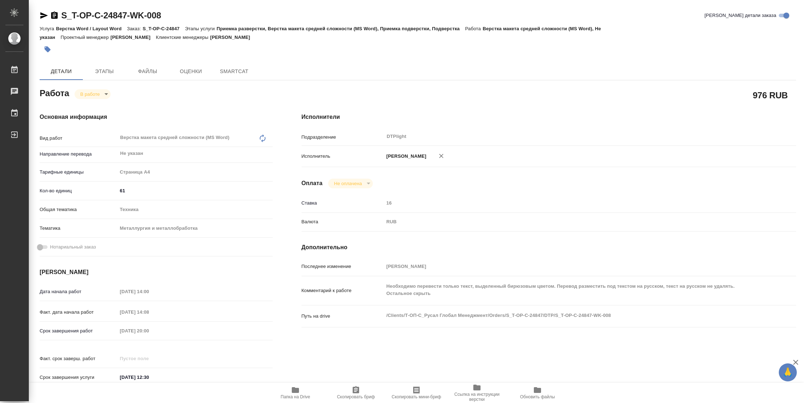
type textarea "x"
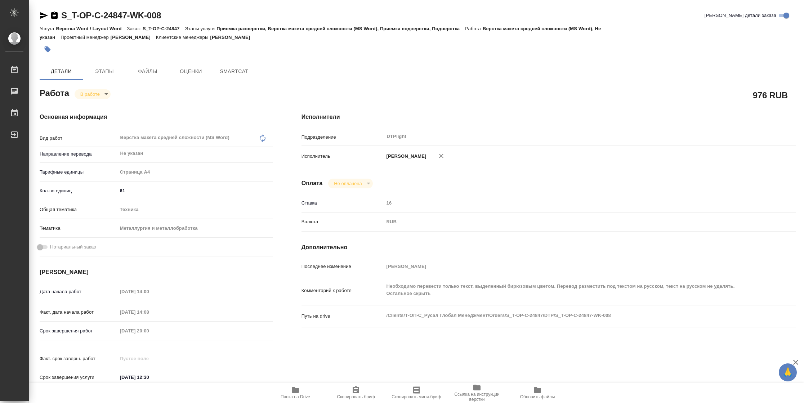
type textarea "x"
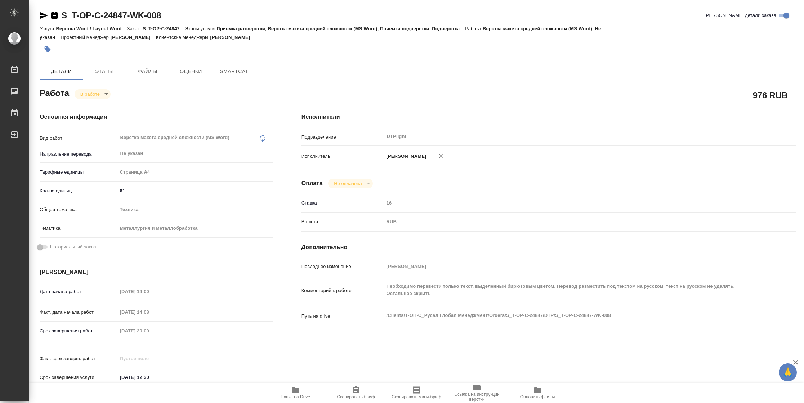
click at [46, 17] on icon "button" at bounding box center [44, 15] width 9 height 9
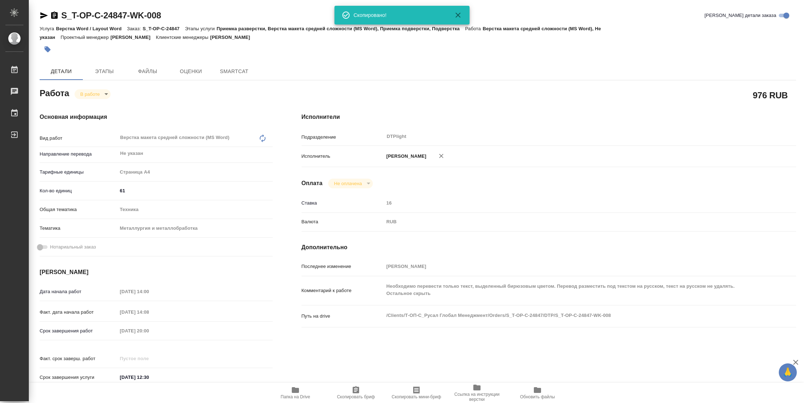
type textarea "x"
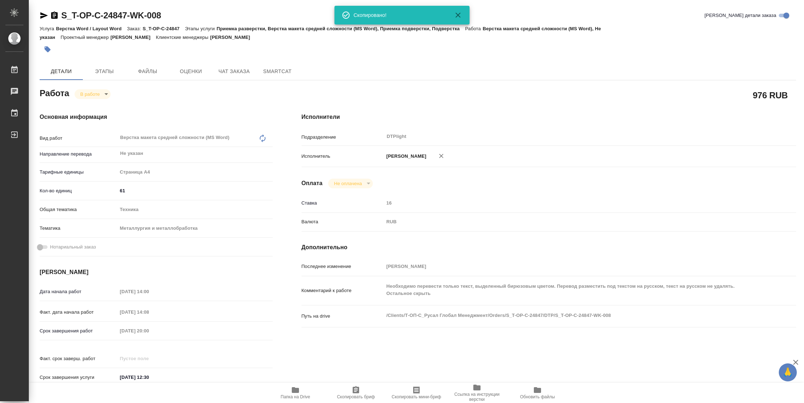
type textarea "x"
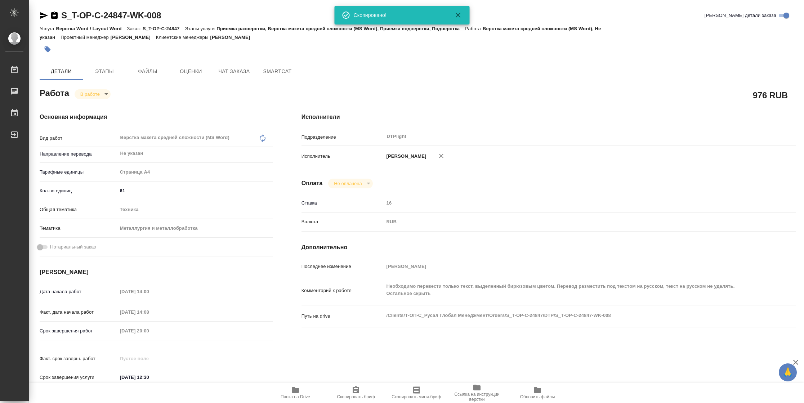
type textarea "x"
